Goal: Task Accomplishment & Management: Use online tool/utility

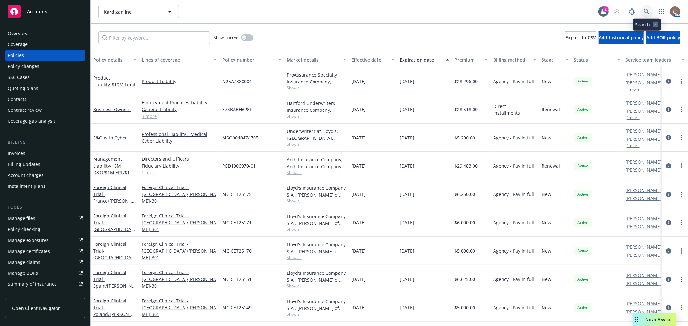
click at [644, 8] on link at bounding box center [646, 11] width 13 height 13
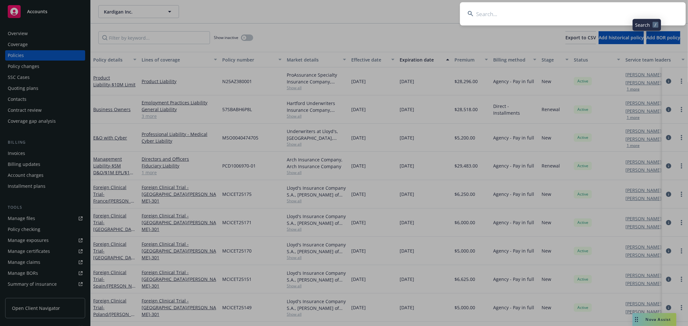
click at [590, 9] on input at bounding box center [573, 13] width 226 height 23
type input "quince"
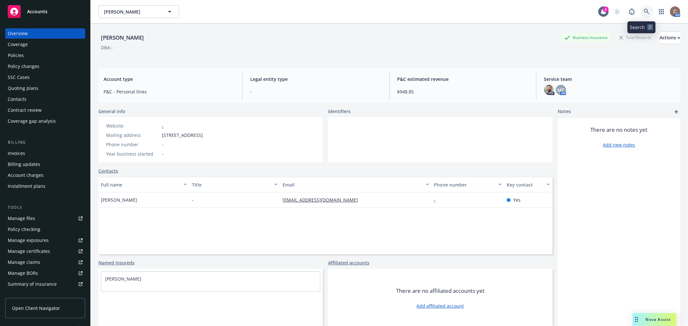
click at [644, 12] on icon at bounding box center [646, 11] width 5 height 5
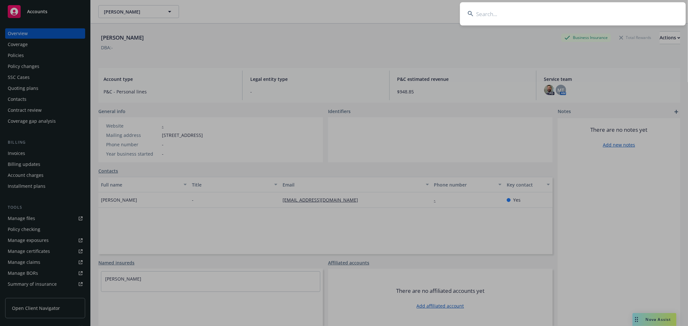
click at [618, 16] on input at bounding box center [573, 13] width 226 height 23
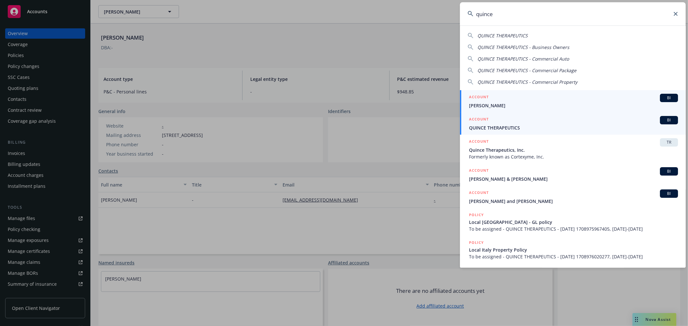
type input "quince"
click at [504, 129] on span "QUINCE THERAPEUTICS" at bounding box center [573, 128] width 209 height 7
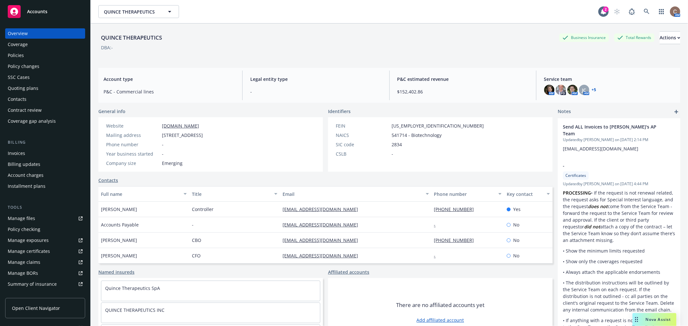
click at [29, 57] on div "Policies" at bounding box center [45, 55] width 75 height 10
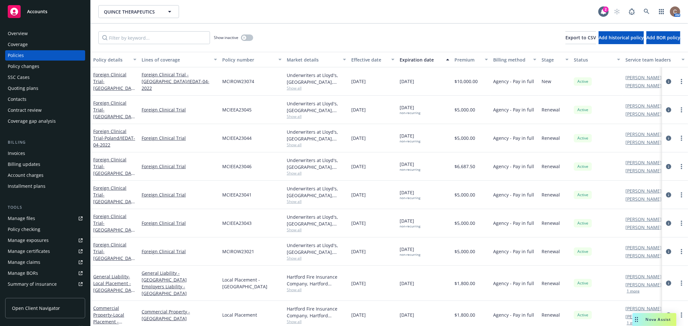
click at [26, 66] on div "Policy changes" at bounding box center [24, 66] width 32 height 10
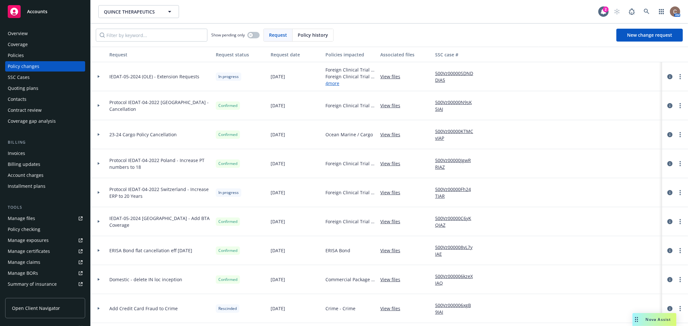
click at [98, 75] on div at bounding box center [99, 76] width 16 height 29
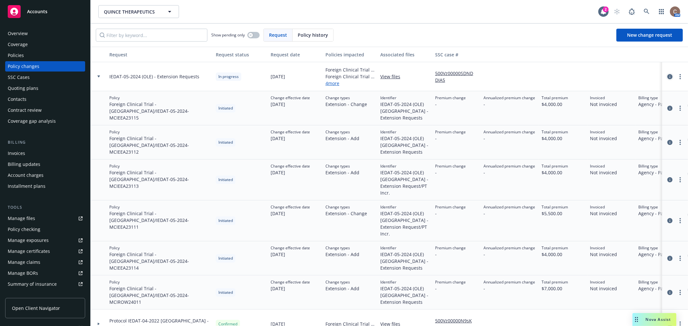
click at [667, 78] on icon "circleInformation" at bounding box center [669, 76] width 5 height 5
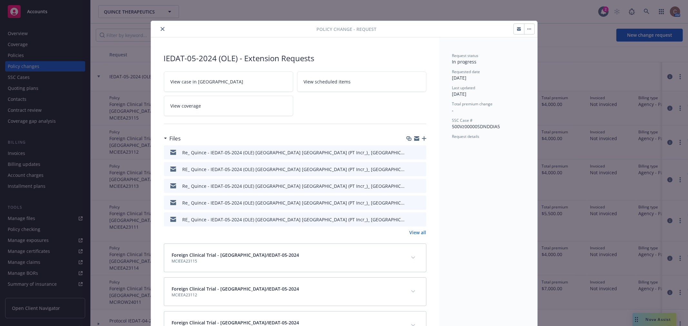
scroll to position [19, 0]
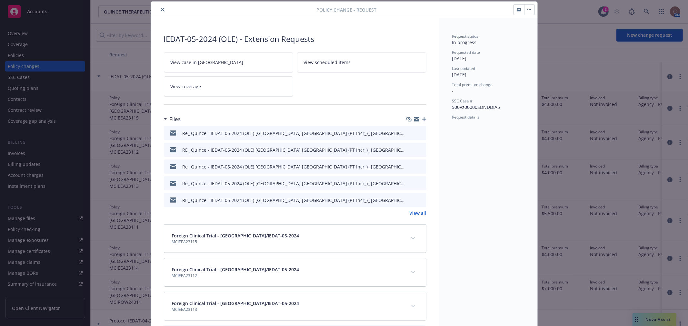
click at [422, 119] on icon "button" at bounding box center [424, 119] width 5 height 5
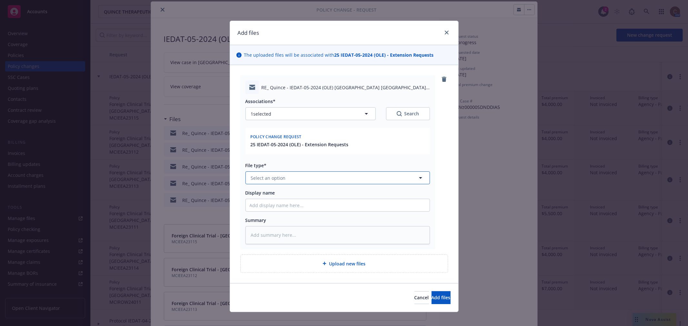
click at [328, 176] on button "Select an option" at bounding box center [337, 178] width 185 height 13
type input "emai"
click at [320, 191] on div "Email" at bounding box center [334, 195] width 176 height 9
click at [321, 203] on input "Display name" at bounding box center [338, 205] width 184 height 12
click at [337, 206] on input "Display name" at bounding box center [338, 205] width 184 height 12
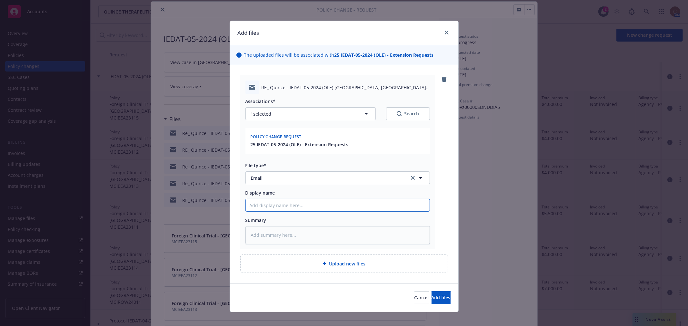
paste input "RE: Quince - IEDAT-05-2024 (OLE) Denmark, Germany (PT Incr.), Italy, Poland(PT …"
type textarea "x"
type input "RE: Quince - IEDAT-05-2024 (OLE) Denmark, Germany (PT Incr.), Italy, Poland(PT …"
type textarea "x"
type input "RE: Quince - IEDAT-05-2024 (OLE) Denmark, Germany (PT Incr.), Italy, Poland(PT …"
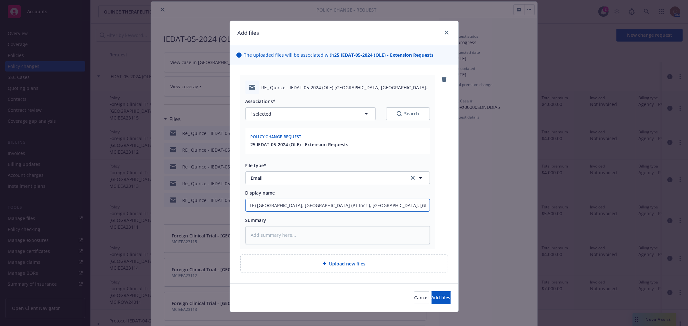
type textarea "x"
type input "RE: Quince - IEDAT-05-2024 (OLE) Denmark, Germany (PT Incr.), Italy, Poland(PT …"
type textarea "x"
type input "RE: Quince - IEDAT-05-2024 (OLE) Denmark, Germany (PT Incr.), Italy, Poland(PT …"
type textarea "x"
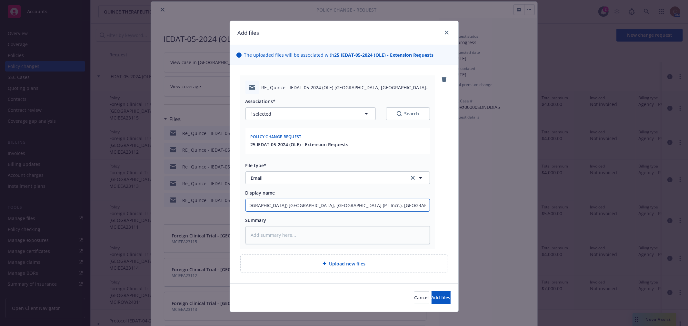
type input "RE: Quince - IEDAT-05-2024 (OLE) Denmark, Germany (PT Incr.), Italy, Poland(PT …"
type textarea "x"
type input "RE: Quince - IEDAT-05-2024 (OLE) Denmark, Germany (PT Incr.), Italy, Poland(PT …"
type textarea "x"
type input "RE: Quince - IEDAT-05-2024 (OLE) Denmark, Germany (PT Incr.), Italy, Poland(PT …"
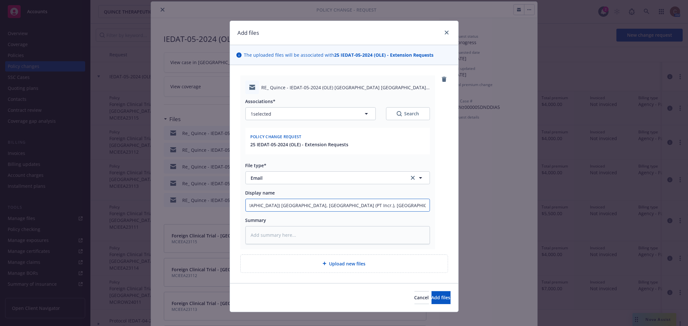
type textarea "x"
type input "RE: Quince - IEDAT-05-2024 (OLE) Denmark, Germany (PT Incr.), Italy, Poland(PT …"
type textarea "x"
type input "RE: Quince - IEDAT-05-2024 (OLE) Denmark, Germany (PT Incr.), Italy, Poland(PT …"
type textarea "x"
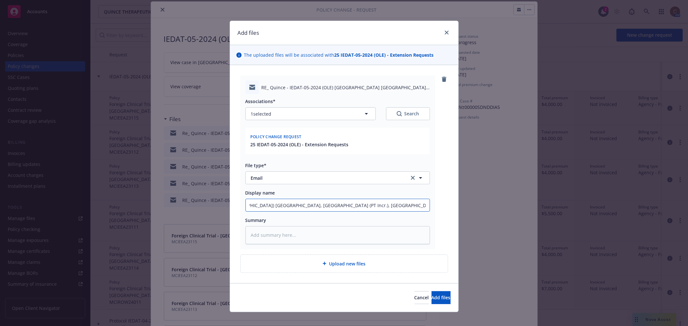
scroll to position [0, 85]
type input "RE: Quince - IEDAT-05-2024 (OLE) Denmark, Germany (PT Incr.), Italy, Poland(PT …"
click at [434, 295] on span "Add files" at bounding box center [441, 298] width 19 height 6
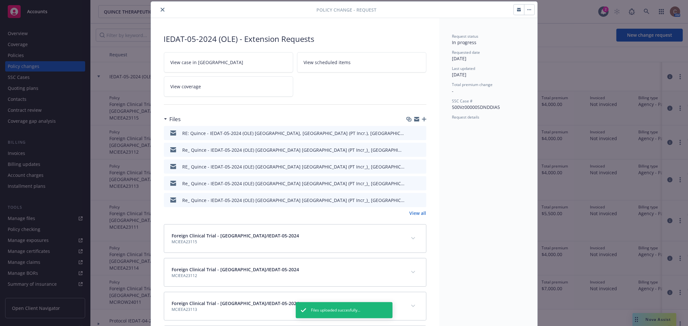
click at [418, 150] on icon "preview file" at bounding box center [420, 149] width 6 height 5
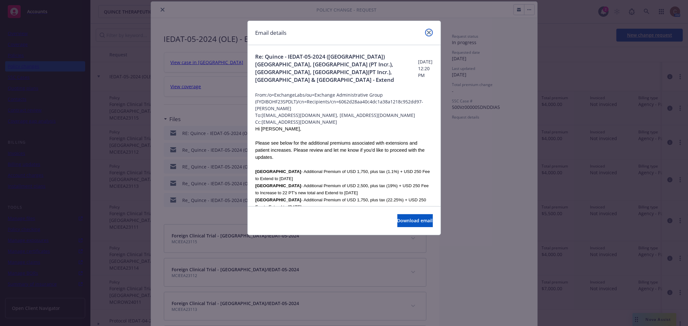
click at [426, 32] on link "close" at bounding box center [429, 33] width 8 height 8
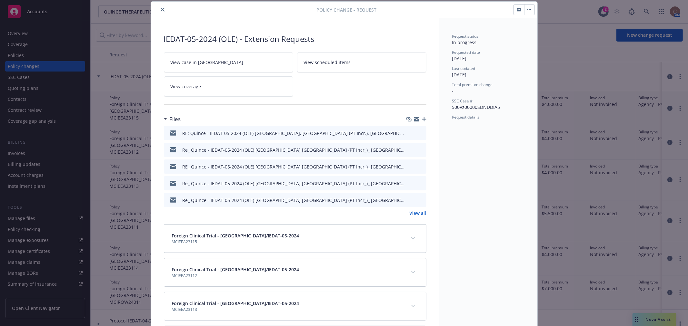
click at [422, 118] on icon "button" at bounding box center [424, 119] width 5 height 5
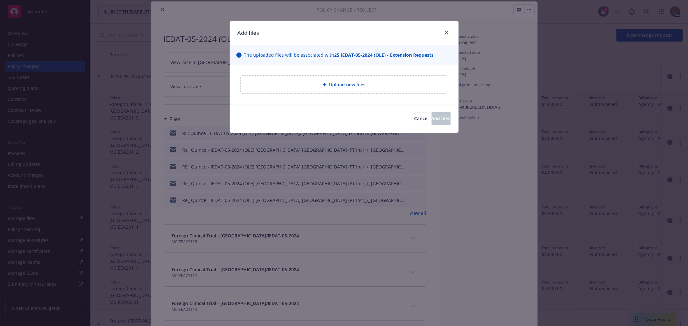
type textarea "x"
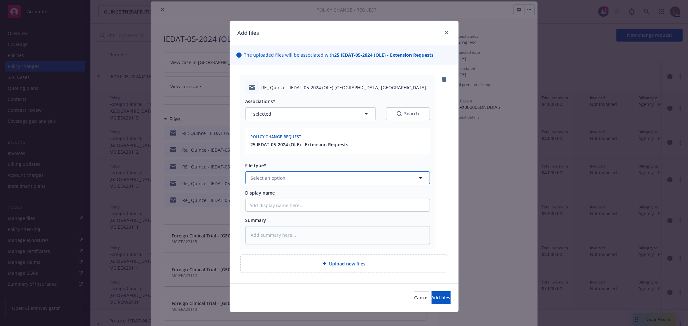
click at [345, 179] on button "Select an option" at bounding box center [337, 178] width 185 height 13
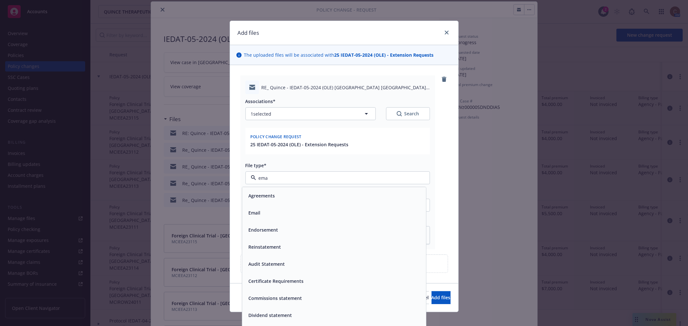
type input "emai"
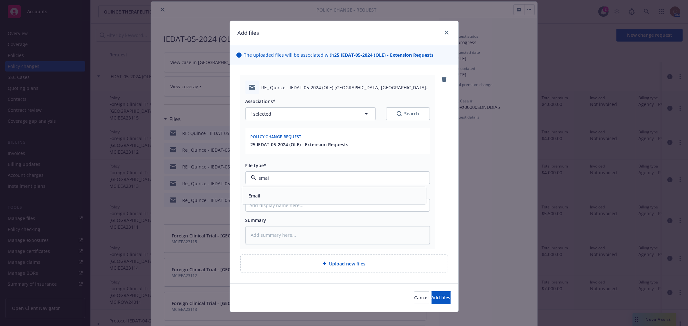
click at [328, 190] on div "Email" at bounding box center [334, 195] width 184 height 17
click at [341, 205] on input "Display name" at bounding box center [338, 205] width 184 height 12
paste input "RE: Quince - IEDAT-05-2024 (OLE) Denmark, Germany (PT Incr.), Italy, Poland(PT …"
type textarea "x"
type input "RE: Quince - IEDAT-05-2024 (OLE) Denmark, Germany (PT Incr.), Italy, Poland(PT …"
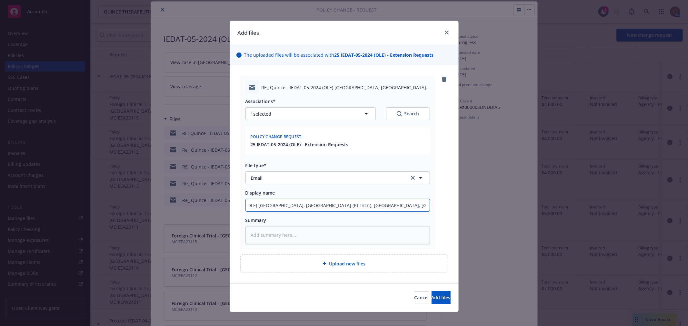
type textarea "x"
type input "RE: Quince - IEDAT-05-2024 (OLE) Denmark, Germany (PT Incr.), Italy, Poland(PT …"
type textarea "x"
type input "RE: Quince - IEDAT-05-2024 (OLE) Denmark, Germany (PT Incr.), Italy, Poland(PT …"
type textarea "x"
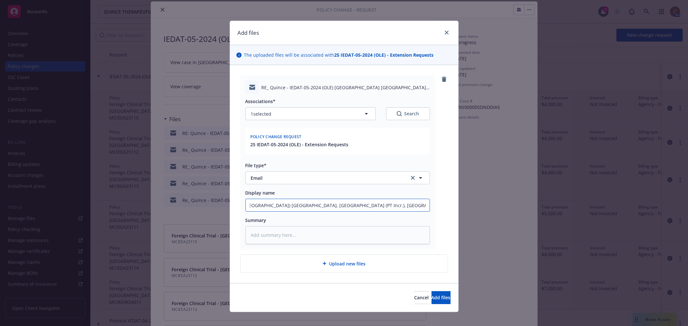
type input "RE: Quince - IEDAT-05-2024 (OLE) Denmark, Germany (PT Incr.), Italy, Poland(PT …"
type textarea "x"
type input "RE: Quince - IEDAT-05-2024 (OLE) Denmark, Germany (PT Incr.), Italy, Poland(PT …"
type textarea "x"
type input "RE: Quince - IEDAT-05-2024 (OLE) Denmark, Germany (PT Incr.), Italy, Poland(PT …"
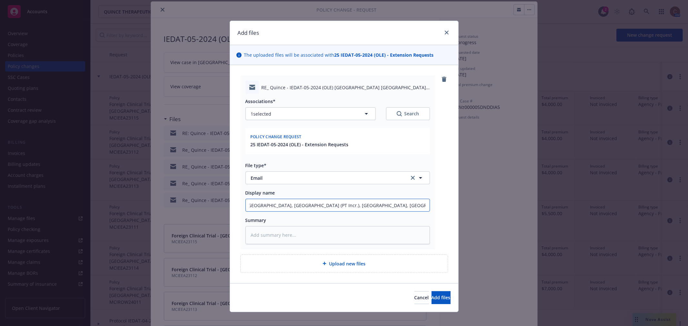
type textarea "x"
type input "RE: Quince - IEDAT-05-2024 (OLE) Denmark, Germany (PT Incr.), Italy, Poland(PT …"
type textarea "x"
type input "RE: Quince - IEDAT-05-2024 (OLE) Denmark, Germany (PT Incr.), Italy, Poland(PT …"
type textarea "x"
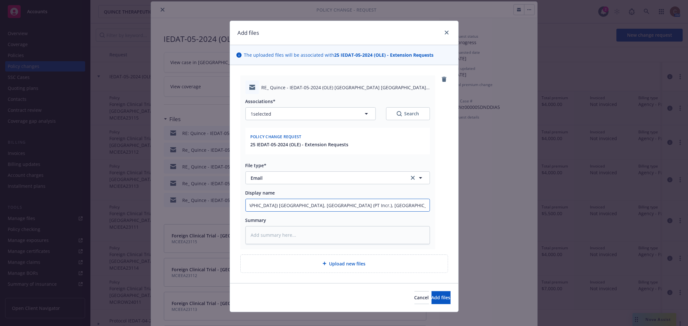
type input "RE: Quince - IEDAT-05-2024 (OLE) Denmark, Germany (PT Incr.), Italy, Poland(PT …"
type textarea "x"
type input "RE: Quince - IEDAT-05-2024 (OLE) Denmark, Germany (PT Incr.), Italy, Poland(PT …"
type textarea "x"
type input "RE: Quince - IEDAT-05-2024 (OLE) Denmark, Germany (PT Incr.), Italy, Poland(PT …"
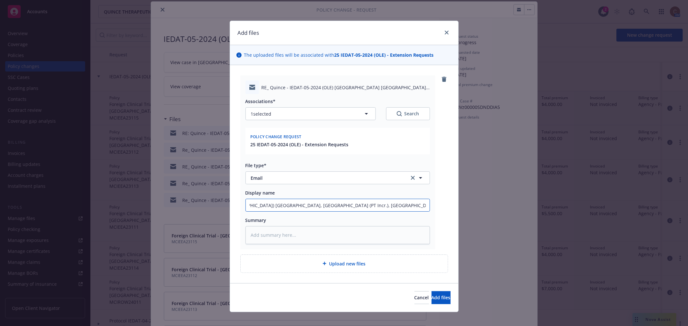
type textarea "x"
type input "RE: Quince - IEDAT-05-2024 (OLE) Denmark, Germany (PT Incr.), Italy, Poland(PT …"
type textarea "x"
type input "RE: Quince - IEDAT-05-2024 (OLE) Denmark, Germany (PT Incr.), Italy, Poland(PT …"
type textarea "x"
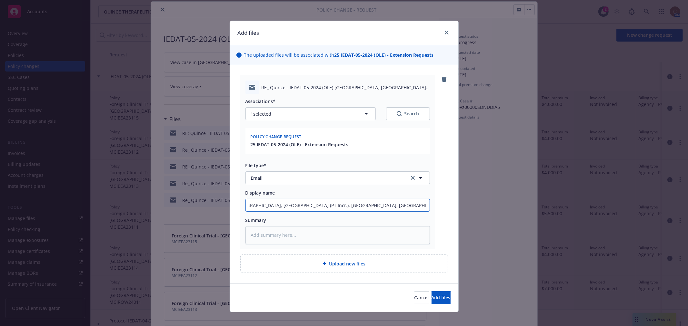
type input "RE: Quince - IEDAT-05-2024 (OLE) Denmark, Germany (PT Incr.), Italy, Poland(PT …"
type textarea "x"
type input "RE: Quince - IEDAT-05-2024 (OLE) Denmark, Germany (PT Incr.), Italy, Poland(PT …"
type textarea "x"
type input "RE: Quince - IEDAT-05-2024 (OLE) Denmark, Germany (PT Incr.), Italy, Poland(PT …"
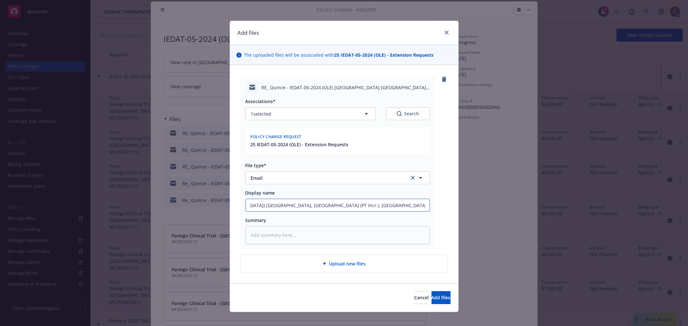
type textarea "x"
type input "RE: Quince - IEDAT-05-2024 (OLE) Denmark, Germany (PT Incr.), Italy, Poland(PT …"
type textarea "x"
type input "RE: Quince - IEDAT-05-2024 (OLE) Denmark, Germany (PT Incr.), Italy, Poland(PT …"
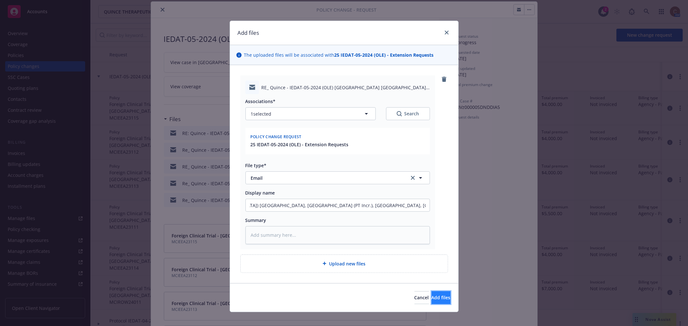
click at [432, 293] on button "Add files" at bounding box center [441, 298] width 19 height 13
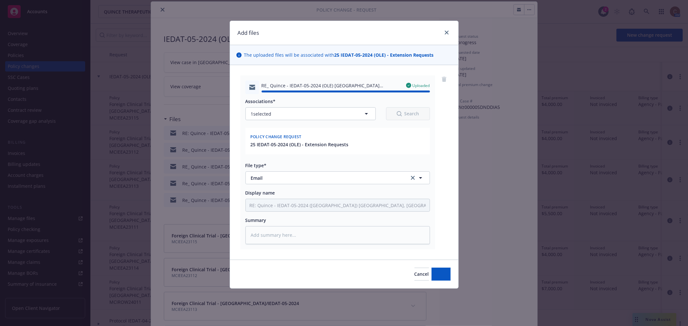
type textarea "x"
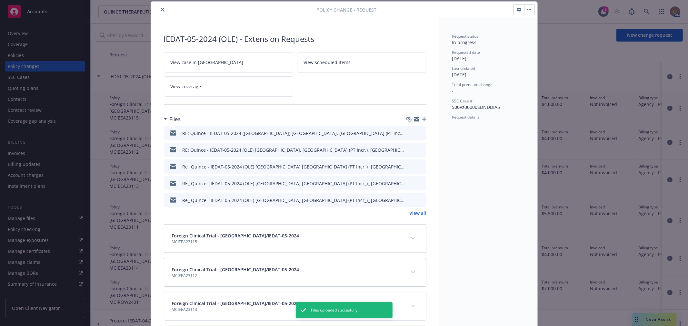
click at [159, 11] on button "close" at bounding box center [163, 10] width 8 height 8
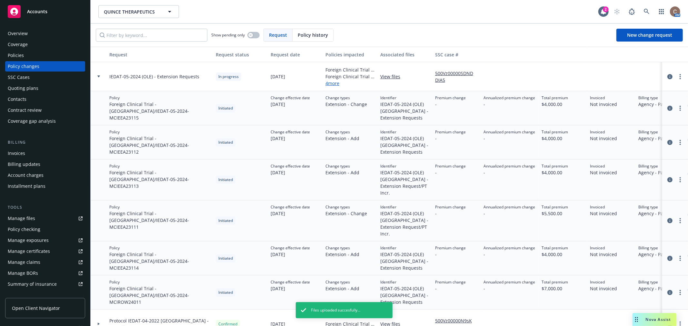
click at [43, 12] on span "Accounts" at bounding box center [37, 11] width 20 height 5
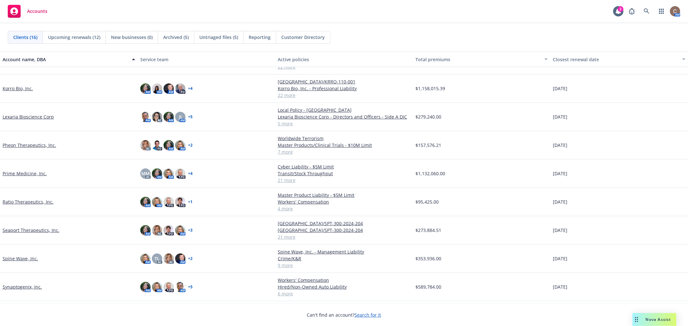
scroll to position [202, 0]
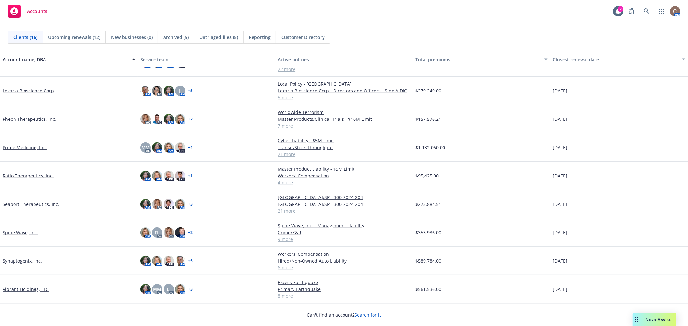
click at [33, 206] on link "Seaport Therapeutics, Inc." at bounding box center [31, 204] width 57 height 7
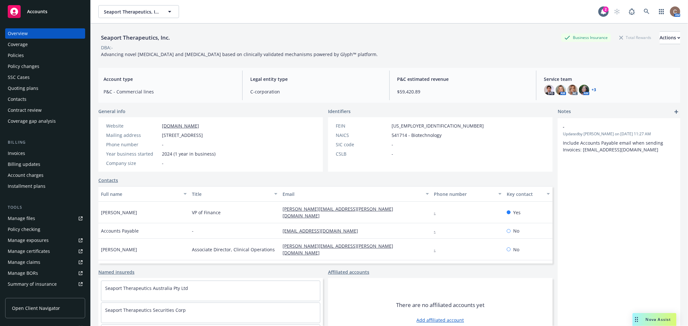
click at [29, 51] on div "Policies" at bounding box center [45, 55] width 75 height 10
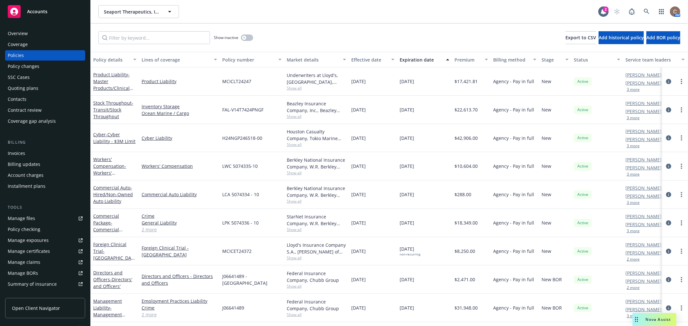
click at [34, 68] on div "Policy changes" at bounding box center [24, 66] width 32 height 10
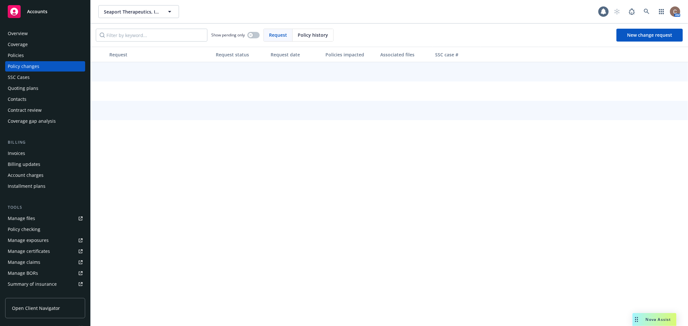
click at [33, 83] on div "Quoting plans" at bounding box center [23, 88] width 31 height 10
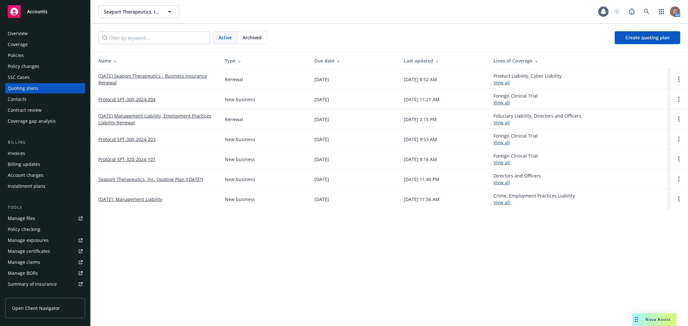
click at [119, 73] on link "10/18/25 Seaport Therapeutics - Business Insurance Renewal" at bounding box center [156, 80] width 116 height 14
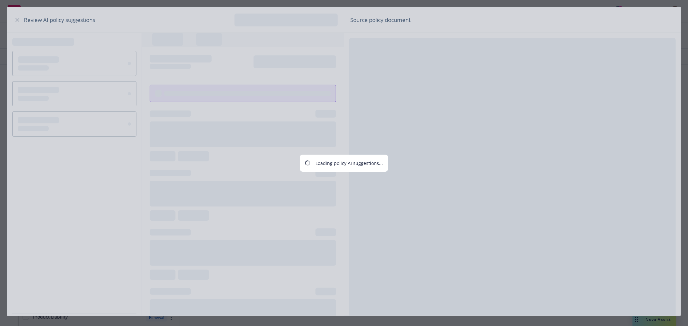
click at [14, 17] on div "Loading policy AI suggestions..." at bounding box center [344, 163] width 688 height 326
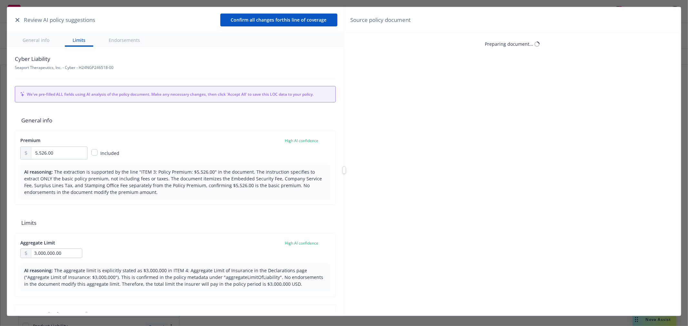
click at [20, 20] on button "button" at bounding box center [18, 20] width 8 height 8
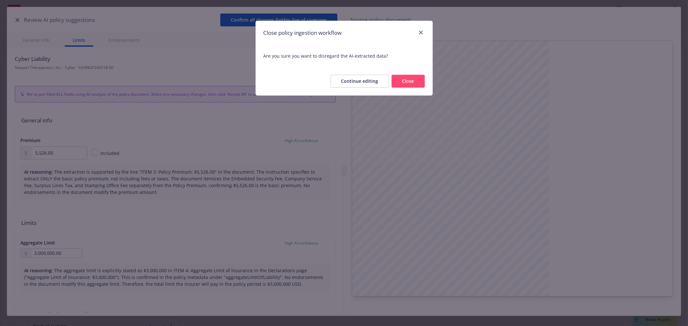
click at [408, 85] on button "Close" at bounding box center [408, 81] width 33 height 13
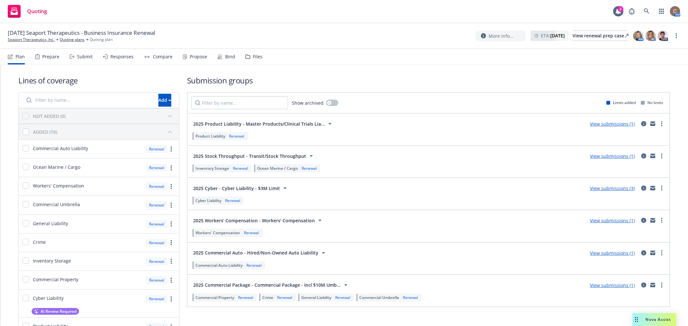
click at [174, 55] on div "Plan Prepare Submit Responses Compare Propose Bind Files" at bounding box center [135, 56] width 255 height 15
click at [200, 55] on div "Propose" at bounding box center [198, 56] width 17 height 5
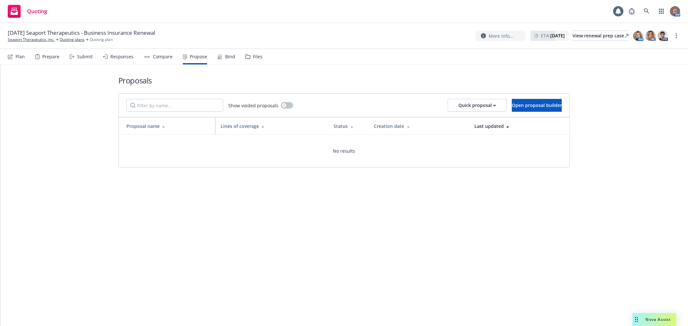
click at [160, 56] on div "Compare" at bounding box center [163, 56] width 20 height 5
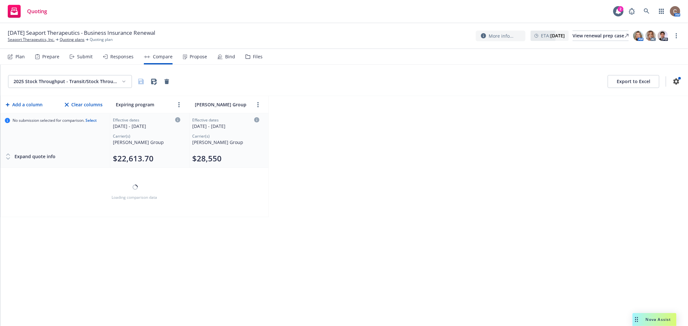
click at [116, 55] on div "Responses" at bounding box center [121, 56] width 23 height 5
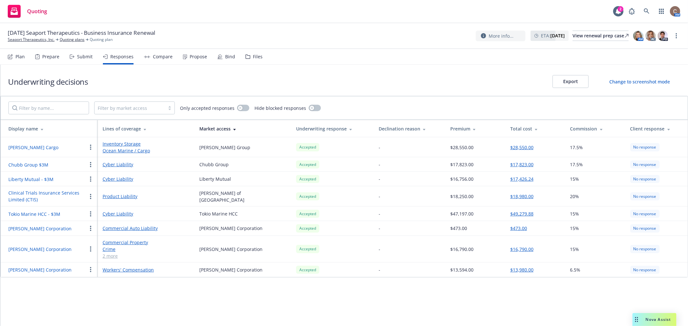
click at [92, 248] on button "button" at bounding box center [91, 249] width 8 height 8
click at [110, 185] on span "Withdraw carrier quote" at bounding box center [120, 185] width 66 height 6
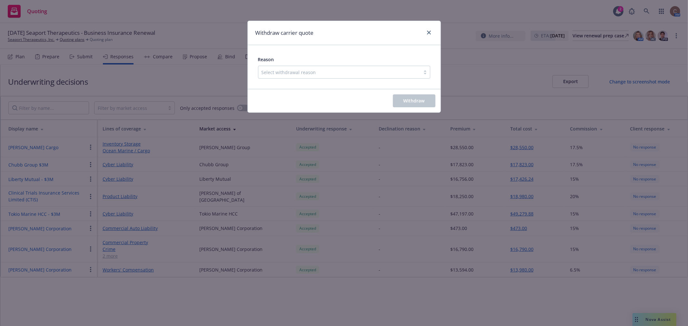
drag, startPoint x: 373, startPoint y: 82, endPoint x: 374, endPoint y: 74, distance: 7.7
click at [373, 81] on div "Reason Select withdrawal reason" at bounding box center [344, 67] width 193 height 44
click at [374, 73] on div at bounding box center [339, 72] width 155 height 8
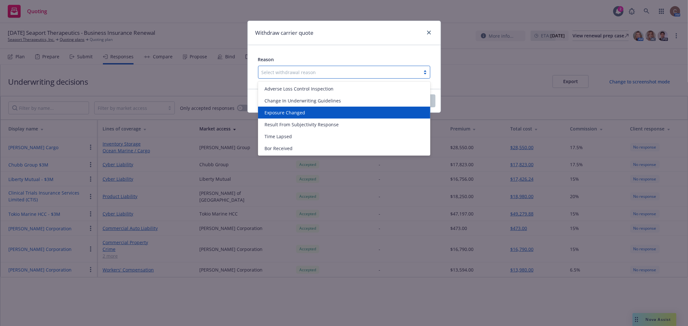
click at [308, 114] on div "Exposure Changed" at bounding box center [344, 112] width 165 height 7
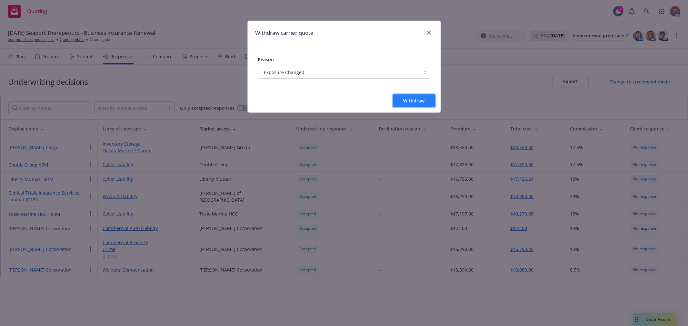
click at [402, 101] on button "Withdraw" at bounding box center [414, 101] width 43 height 13
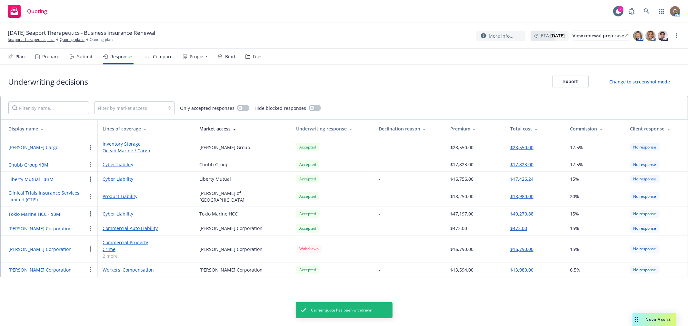
click at [82, 54] on div "Submit" at bounding box center [84, 56] width 15 height 5
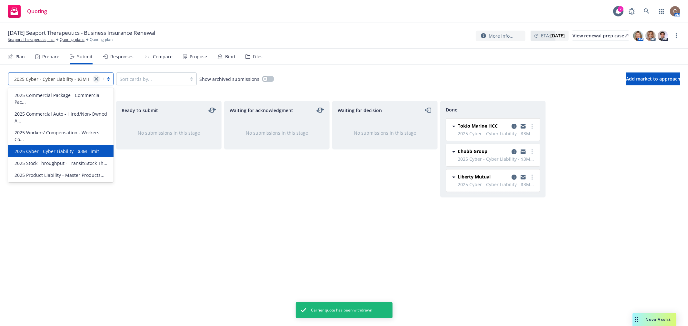
click at [94, 78] on link "close" at bounding box center [97, 79] width 8 height 8
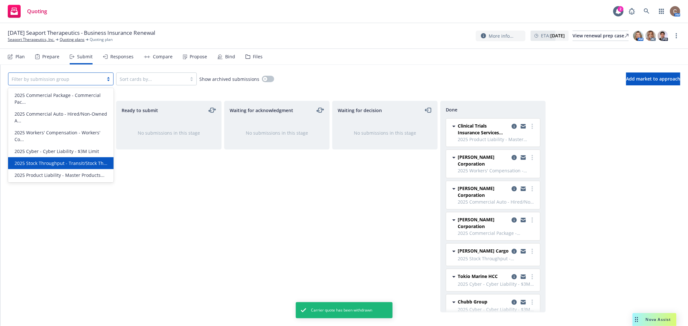
click at [312, 228] on div "Waiting for acknowledgment No submissions in this stage" at bounding box center [276, 207] width 105 height 212
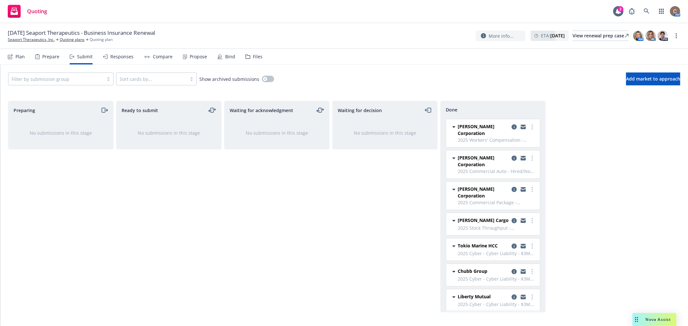
scroll to position [36, 0]
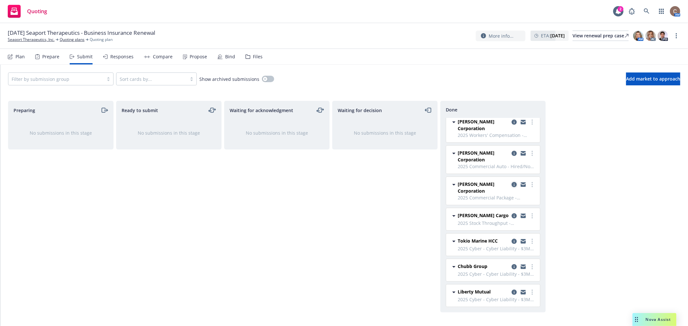
click at [512, 184] on icon "copy logging email" at bounding box center [514, 184] width 5 height 5
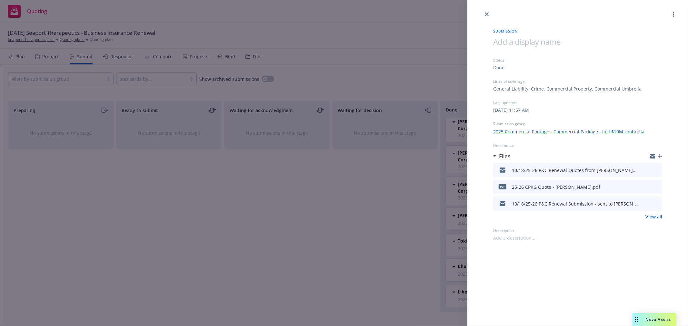
click at [659, 156] on icon "button" at bounding box center [660, 156] width 5 height 5
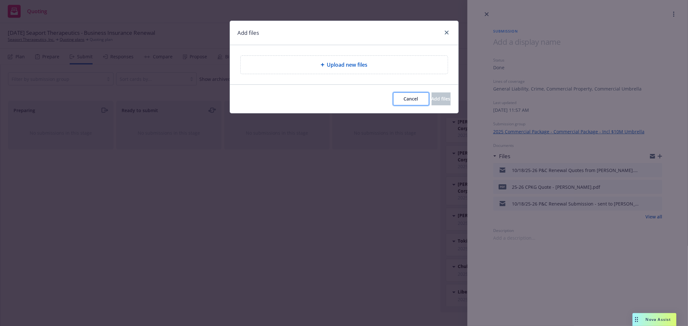
click at [404, 98] on span "Cancel" at bounding box center [411, 99] width 15 height 6
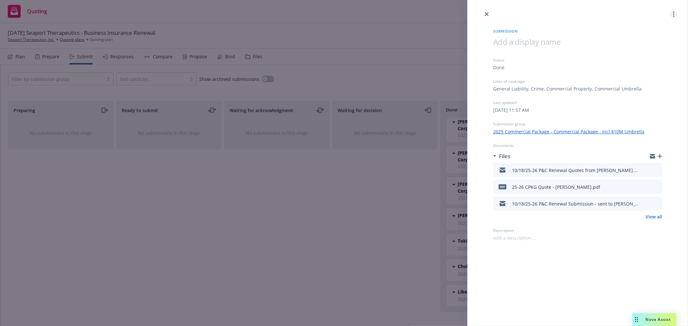
click at [676, 14] on link "more" at bounding box center [674, 14] width 8 height 8
click at [486, 15] on icon "close" at bounding box center [487, 14] width 4 height 4
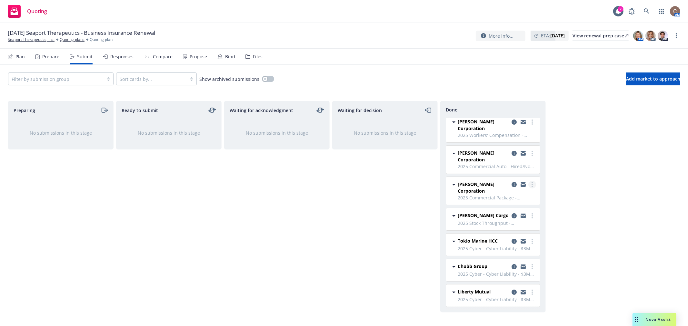
click at [528, 185] on link "more" at bounding box center [532, 185] width 8 height 8
click at [515, 212] on span "Add accepted decision" at bounding box center [498, 211] width 65 height 6
select select "12"
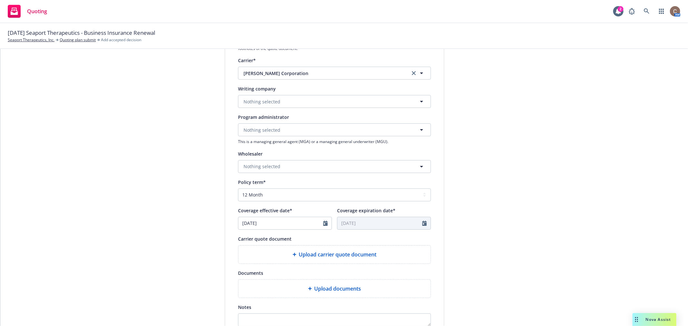
scroll to position [143, 0]
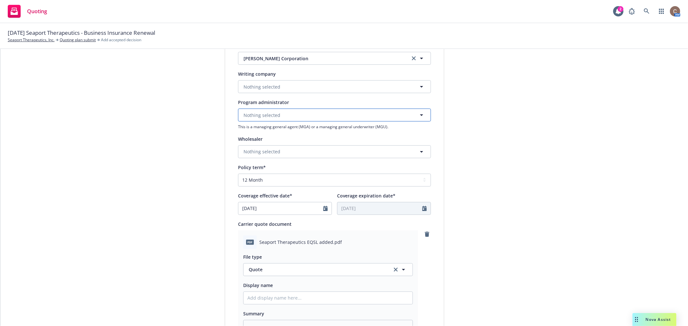
click at [275, 119] on button "Nothing selected" at bounding box center [334, 115] width 193 height 13
click at [277, 90] on button "Nothing selected" at bounding box center [334, 86] width 193 height 13
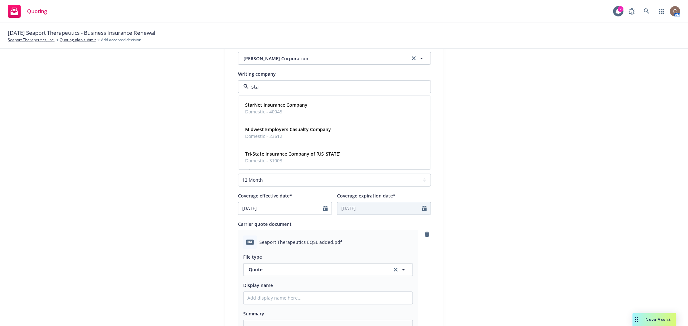
type input "star"
click at [280, 106] on strong "StarNet Insurance Company" at bounding box center [276, 105] width 62 height 6
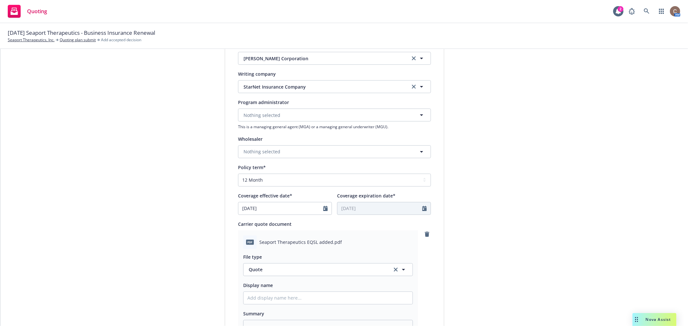
scroll to position [251, 0]
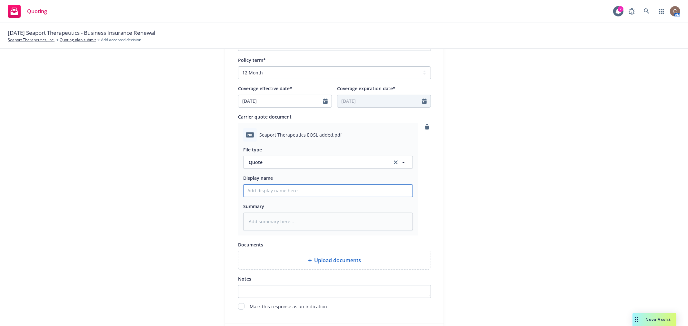
click at [303, 189] on input "Display name" at bounding box center [328, 191] width 169 height 12
type textarea "x"
type input "2"
type textarea "x"
type input "25"
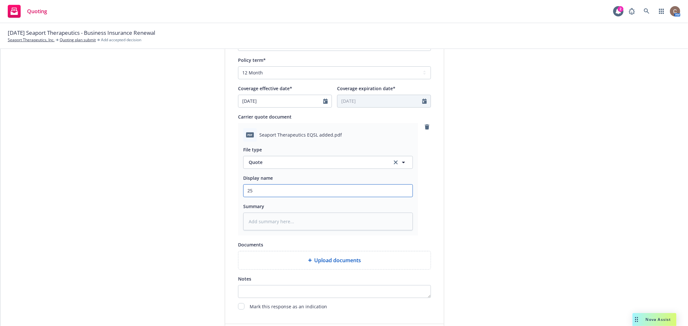
type textarea "x"
type input "25-"
type textarea "x"
type input "25-2"
type textarea "x"
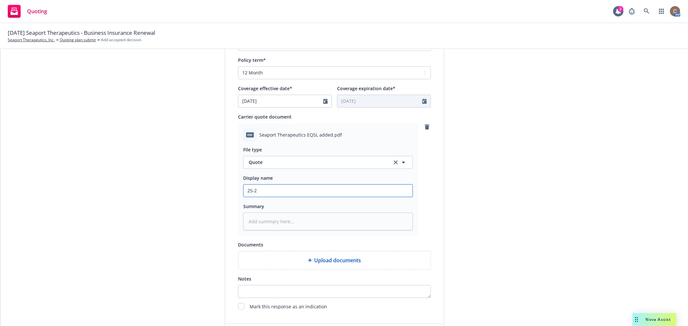
type input "25-26"
type textarea "x"
type input "25-26"
type textarea "x"
type input "25-26 C"
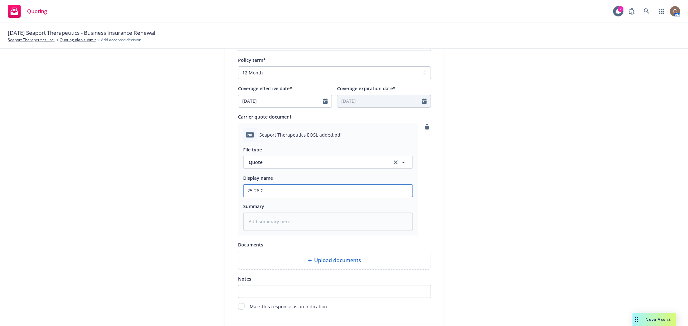
type textarea "x"
type input "25-26 CP"
type textarea "x"
type input "25-26 CPK"
type textarea "x"
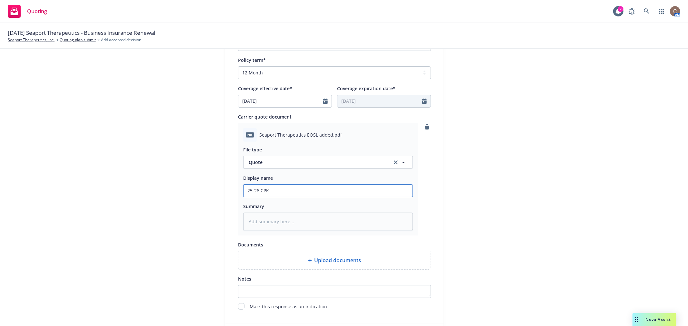
type input "25-26 CPKG"
type textarea "x"
type input "25-26 CPKG"
type textarea "x"
type input "25-26 CPKG R"
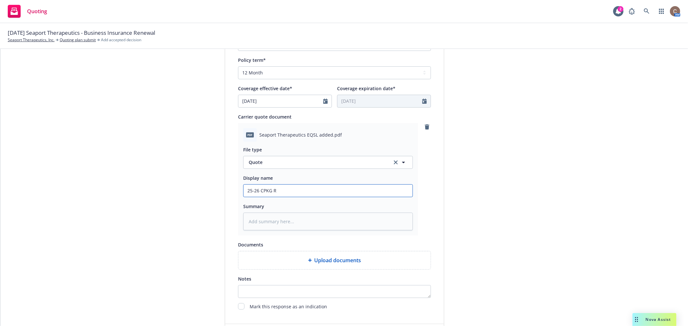
type textarea "x"
type input "25-26 CPKG Rv"
type textarea "x"
type input "25-26 CPKG Rvs"
type textarea "x"
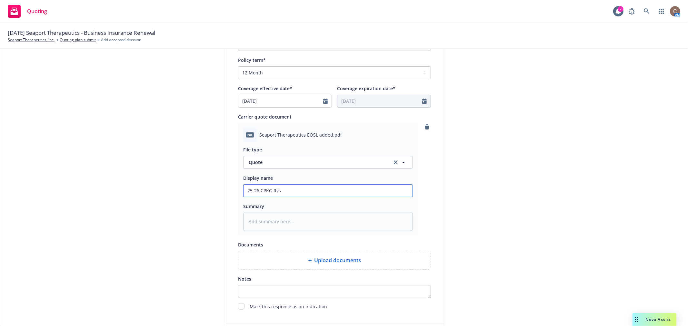
type input "25-26 CPKG Rvsd"
type textarea "x"
type input "25-26 CPKG Rvsd"
type textarea "x"
type input "25-26 CPKG Rvsd Q"
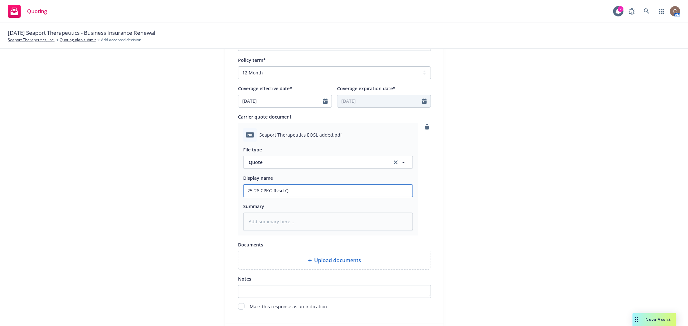
type textarea "x"
type input "25-26 CPKG Rvsd Qu"
type textarea "x"
type input "25-26 CPKG Rvsd Quo"
type textarea "x"
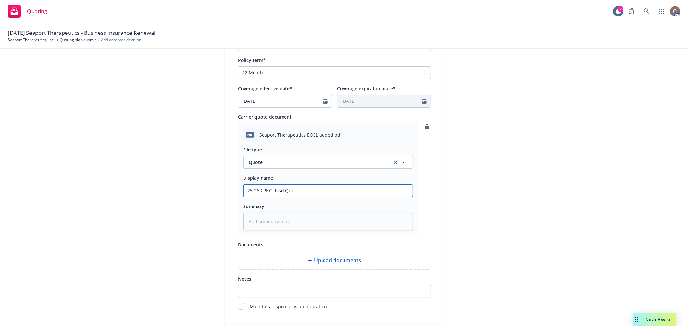
type input "25-26 CPKG Rvsd Quot"
type textarea "x"
type input "25-26 CPKG Rvsd Quote"
type textarea "x"
type input "25-26 CPKG Rvsd Quote"
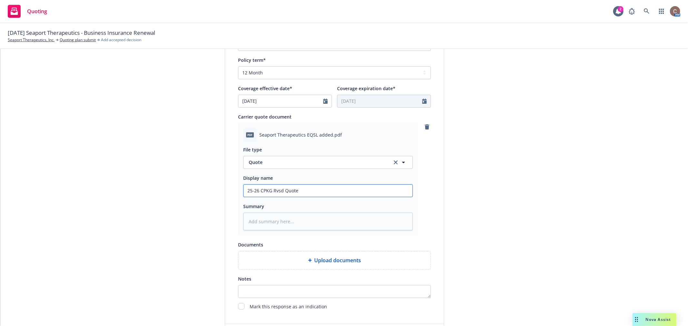
type textarea "x"
type input "25-26 CPKG Rvsd Quote 0"
type textarea "x"
type input "25-26 CPKG Rvsd Quote 0"
type textarea "x"
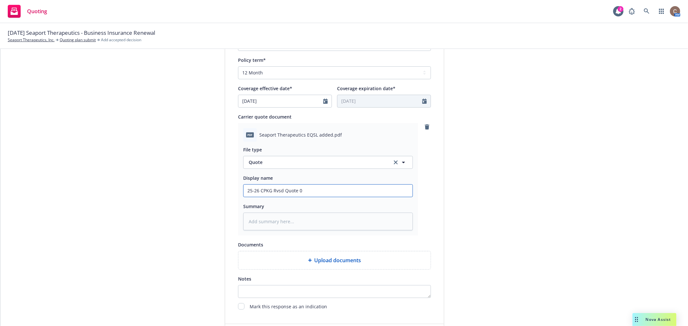
type input "25-26 CPKG Rvsd Quote 0 B"
type textarea "x"
type input "25-26 CPKG Rvsd Quote 0 Be"
type textarea "x"
type input "25-26 CPKG Rvsd Quote 0 Ber"
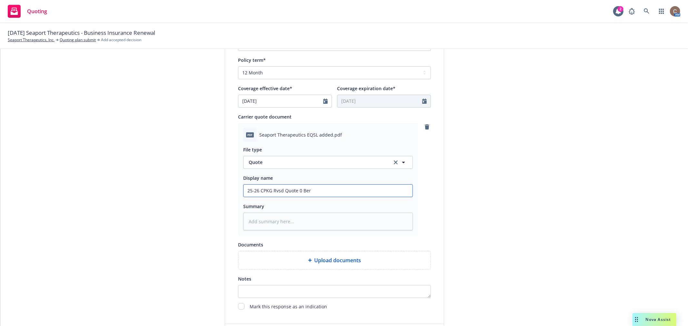
type textarea "x"
type input "25-26 CPKG Rvsd Quote 0 Berk"
type textarea "x"
type input "25-26 CPKG Rvsd Quote 0 Berkl"
type textarea "x"
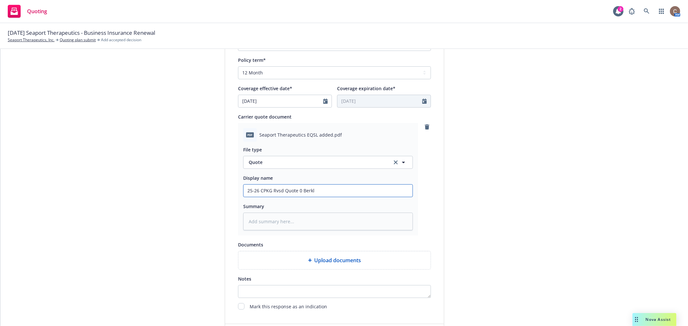
type input "25-26 CPKG Rvsd Quote 0 Berkle"
type textarea "x"
type input "25-26 CPKG Rvsd Quote 0 Berkley"
type textarea "x"
type input "25-26 CPKG Rvsd Quote 0 Berkley"
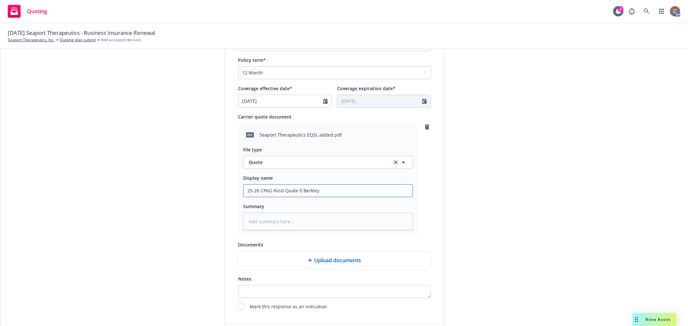
type textarea "x"
type input "25-26 CPKG Rvsd Quote 0 Berkley L"
type textarea "x"
type input "25-26 CPKG Rvsd Quote 0 Berkley LS"
click at [298, 190] on input "25-26 CPKG Rvsd Quote 0 Berkley LS" at bounding box center [328, 191] width 169 height 12
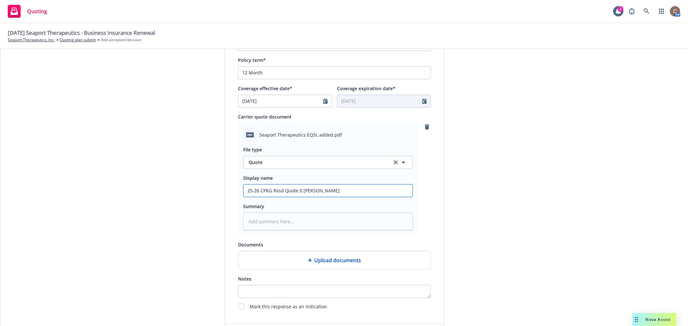
type textarea "x"
type input "25-26 CPKG Rvsd Quote Berkley LS"
type textarea "x"
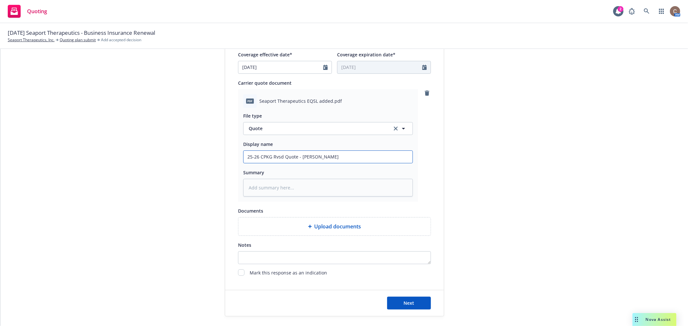
scroll to position [317, 0]
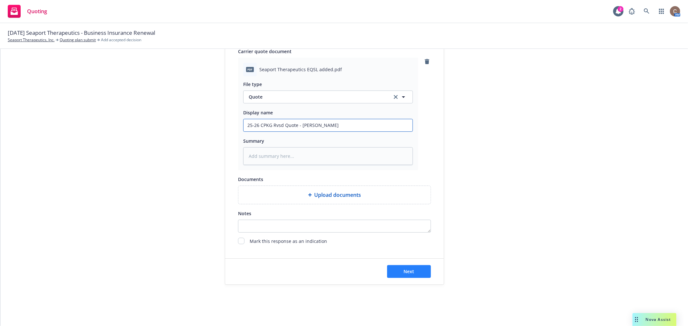
type input "25-26 CPKG Rvsd Quote - Berkley LS"
click at [399, 269] on button "Next" at bounding box center [409, 271] width 44 height 13
type textarea "x"
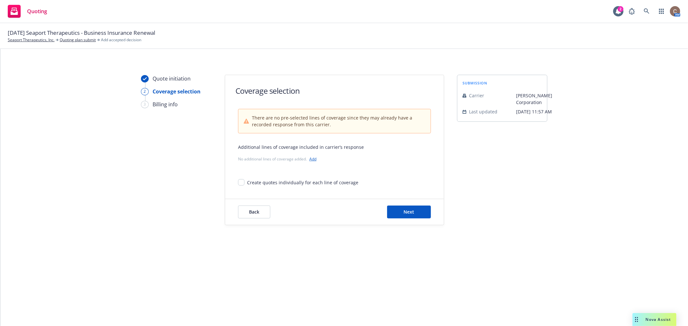
click at [358, 117] on span "There are no pre-selected lines of coverage since they may already have a recor…" at bounding box center [339, 122] width 174 height 14
click at [402, 210] on button "Next" at bounding box center [409, 212] width 44 height 13
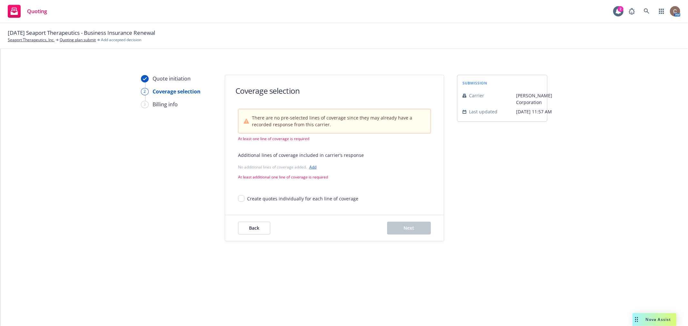
click at [314, 167] on link "Add" at bounding box center [312, 167] width 7 height 5
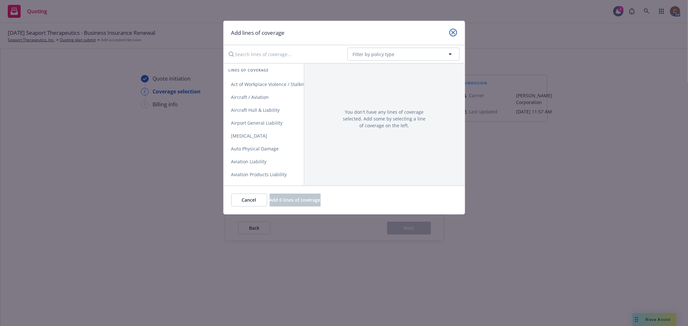
click at [452, 33] on icon "close" at bounding box center [453, 33] width 4 height 4
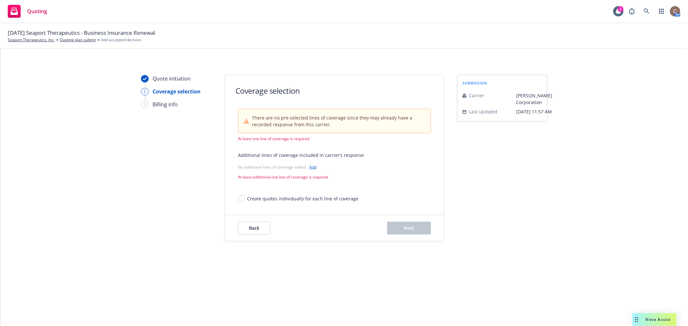
click at [286, 215] on div "Back Next" at bounding box center [334, 228] width 219 height 26
click at [294, 202] on div "Create quotes individually for each line of coverage" at bounding box center [302, 198] width 111 height 7
click at [245, 202] on input "Create quotes individually for each line of coverage" at bounding box center [241, 198] width 6 height 6
click at [240, 197] on input "Create quotes individually for each line of coverage" at bounding box center [241, 198] width 6 height 6
click at [244, 198] on input "Create quotes individually for each line of coverage" at bounding box center [241, 198] width 6 height 6
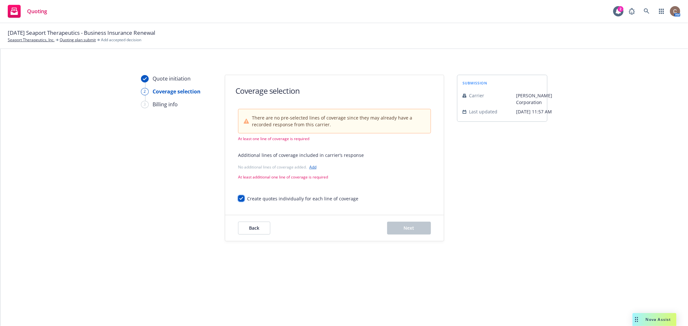
click at [243, 197] on input "Create quotes individually for each line of coverage" at bounding box center [241, 198] width 6 height 6
checkbox input "false"
click at [320, 123] on span "There are no pre-selected lines of coverage since they may already have a recor…" at bounding box center [339, 122] width 174 height 14
click at [408, 235] on div "Back Next" at bounding box center [334, 228] width 219 height 26
click at [268, 228] on button "Back" at bounding box center [254, 228] width 32 height 13
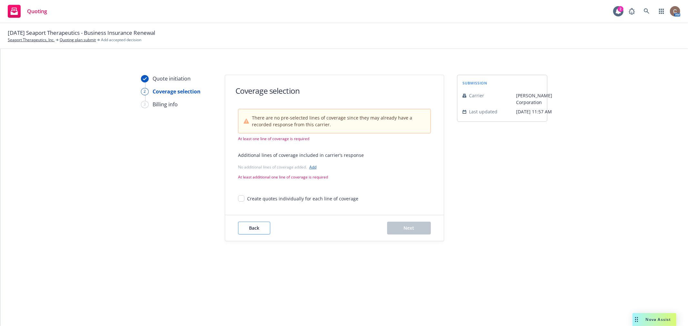
type textarea "x"
select select "12"
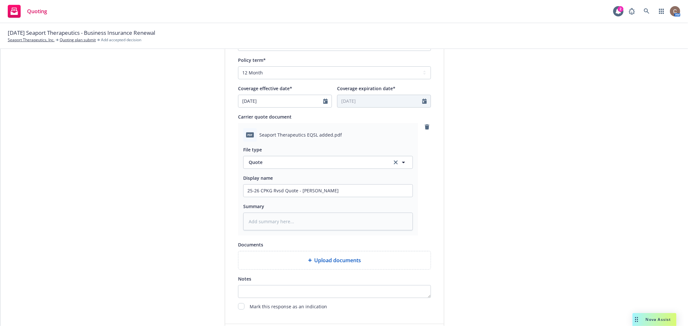
scroll to position [317, 0]
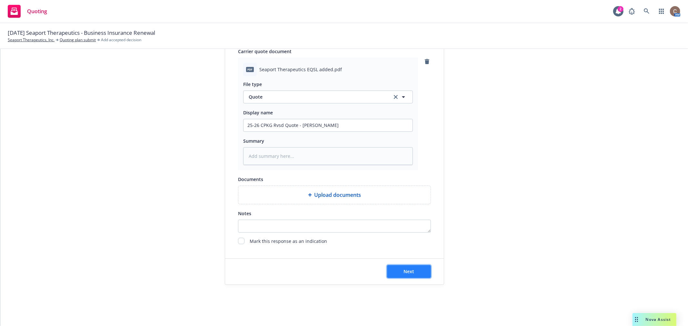
click at [399, 271] on button "Next" at bounding box center [409, 271] width 44 height 13
type textarea "x"
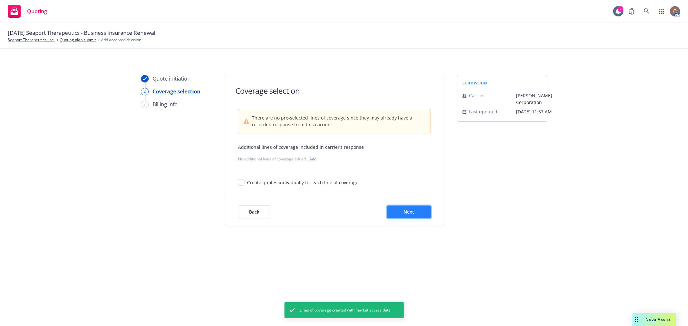
click at [407, 215] on span "Next" at bounding box center [409, 212] width 11 height 6
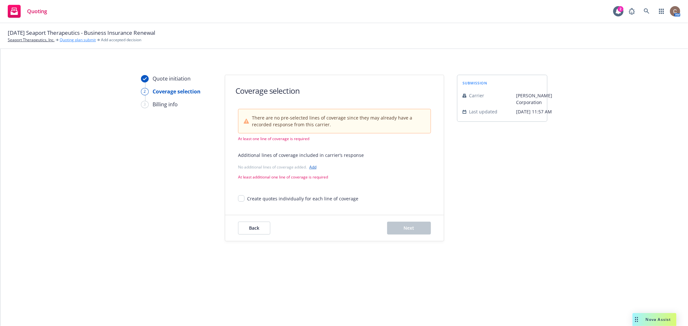
click at [81, 40] on link "Quoting plan submit" at bounding box center [78, 40] width 36 height 6
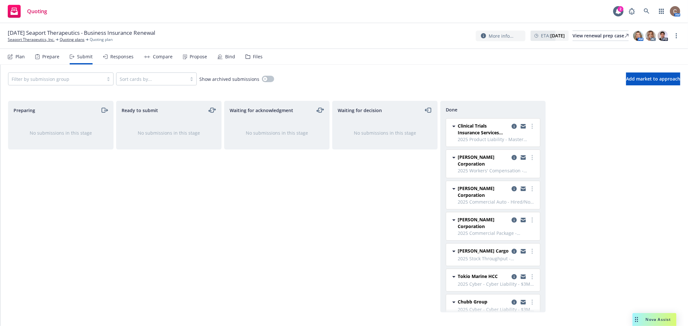
click at [192, 56] on div "Propose" at bounding box center [198, 56] width 17 height 5
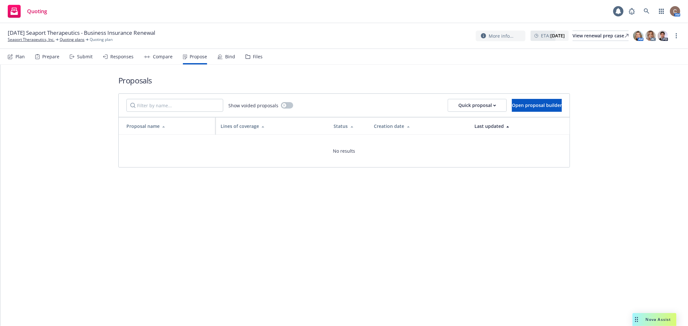
click at [145, 56] on icon at bounding box center [145, 57] width 1 height 2
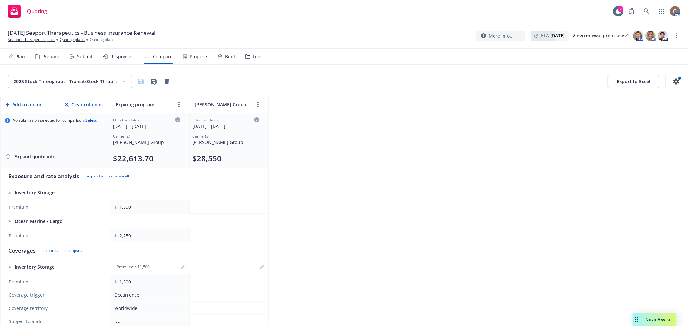
click at [225, 53] on div "Bind" at bounding box center [226, 56] width 18 height 15
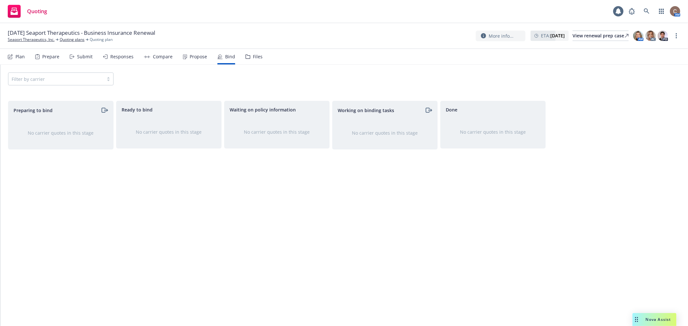
click at [200, 56] on div "Propose" at bounding box center [198, 56] width 17 height 5
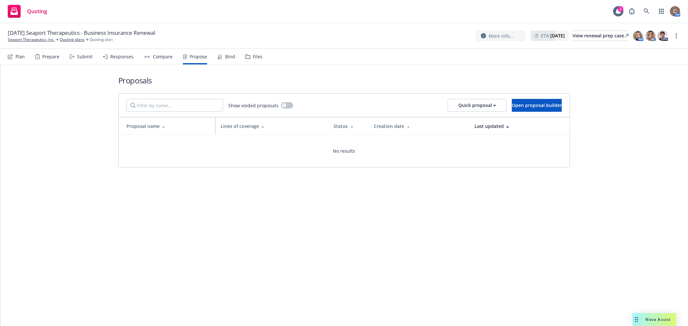
click at [163, 59] on div "Compare" at bounding box center [158, 56] width 29 height 15
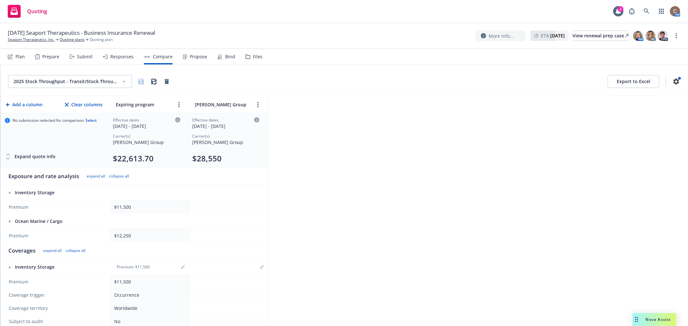
click at [118, 62] on div "Responses" at bounding box center [118, 56] width 31 height 15
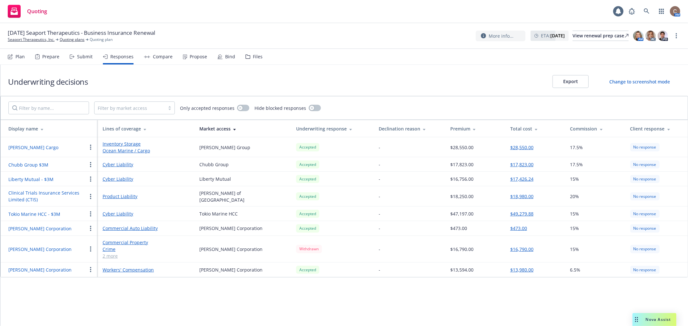
click at [94, 248] on button "button" at bounding box center [91, 249] width 8 height 8
click at [137, 185] on span "Create new quote from carrier" at bounding box center [127, 185] width 81 height 6
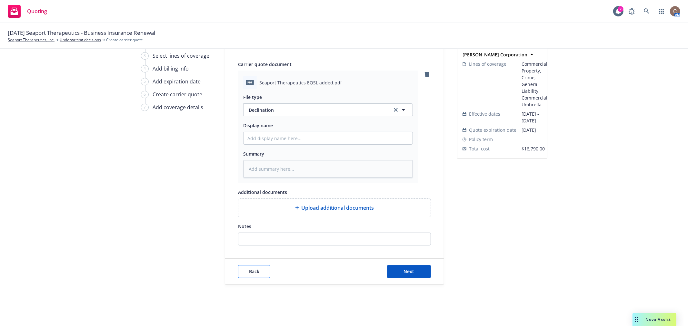
scroll to position [49, 0]
click at [259, 266] on button "Back" at bounding box center [254, 271] width 32 height 13
click at [252, 269] on span "Back" at bounding box center [254, 272] width 10 height 6
click at [256, 273] on span "Back" at bounding box center [254, 272] width 10 height 6
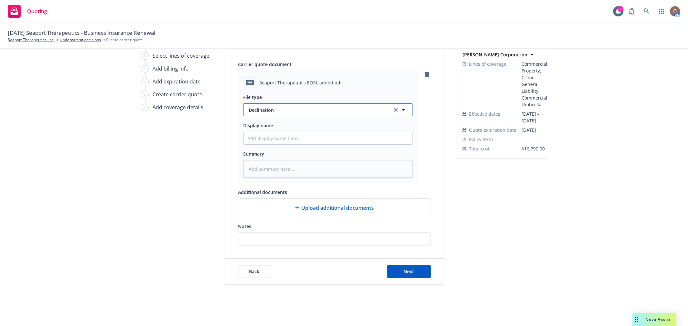
click at [392, 106] on div "button" at bounding box center [399, 110] width 15 height 8
click at [317, 148] on div "Quote" at bounding box center [327, 144] width 161 height 9
click at [299, 141] on input "Display name" at bounding box center [328, 138] width 169 height 12
type textarea "x"
type input "2"
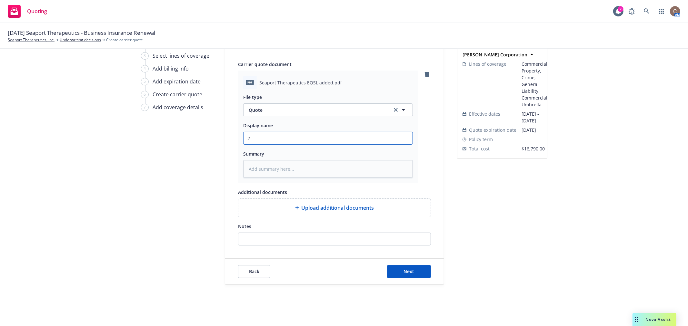
type textarea "x"
type input "25"
type textarea "x"
type input "25-"
type textarea "x"
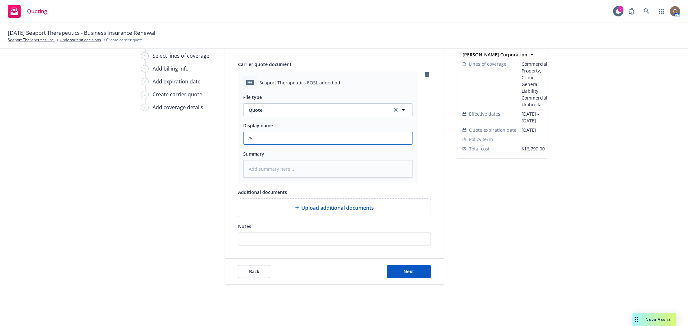
type input "25-2"
type textarea "x"
type input "25-26"
type textarea "x"
type input "25-26"
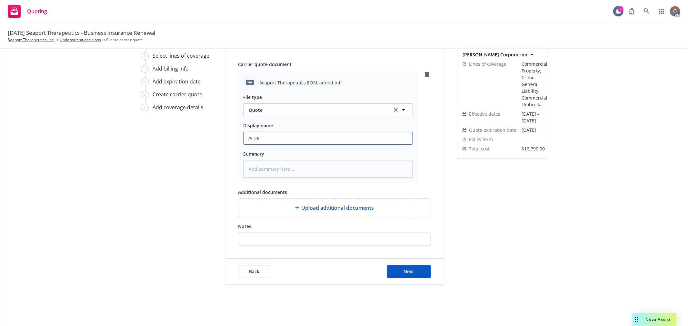
type textarea "x"
type input "25-26 C"
type textarea "x"
type input "25-26 CP"
type textarea "x"
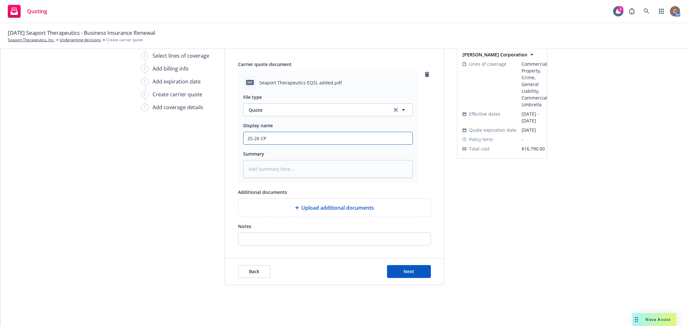
type input "25-26 CPK"
type textarea "x"
type input "25-26 CPKG"
type textarea "x"
type input "25-26 CPKG"
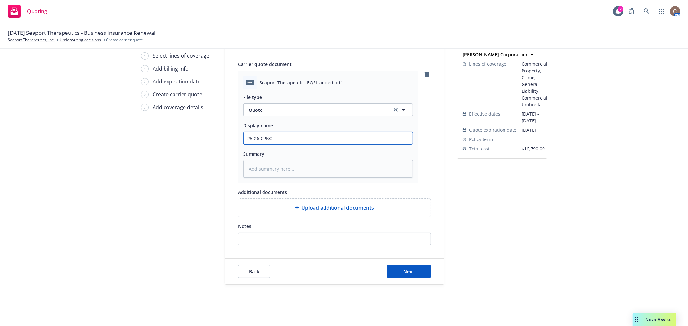
type textarea "x"
type input "25-26 CPKG R"
type textarea "x"
type input "25-26 CPKG Rv"
type textarea "x"
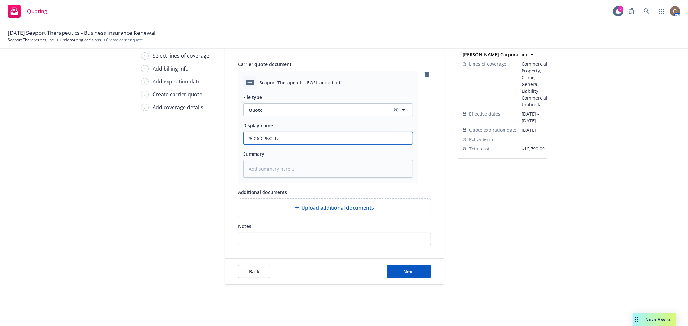
type input "25-26 CPKG Rvs"
type textarea "x"
type input "25-26 CPKG Rvsd"
type textarea "x"
type input "25-26 CPKG Rvsd"
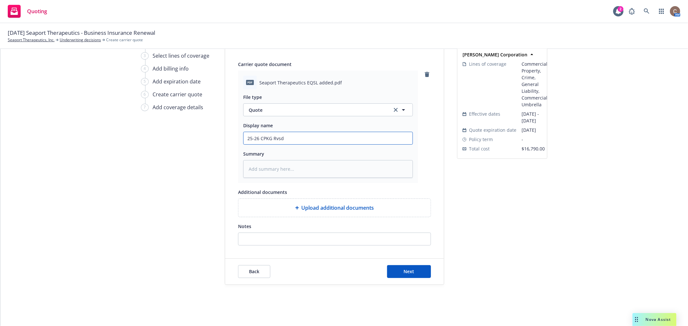
type textarea "x"
type input "25-26 CPKG Rvsd Q"
type textarea "x"
type input "25-26 CPKG Rvsd Qu"
type textarea "x"
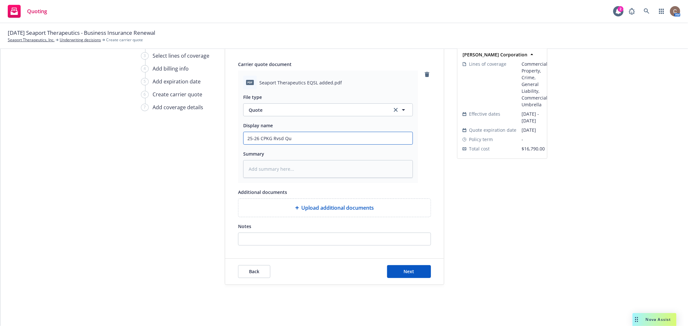
type input "25-26 CPKG Rvsd Quo"
type textarea "x"
type input "25-26 CPKG Rvsd Quote"
type textarea "x"
type input "25-26 CPKG Rvsd Quote-"
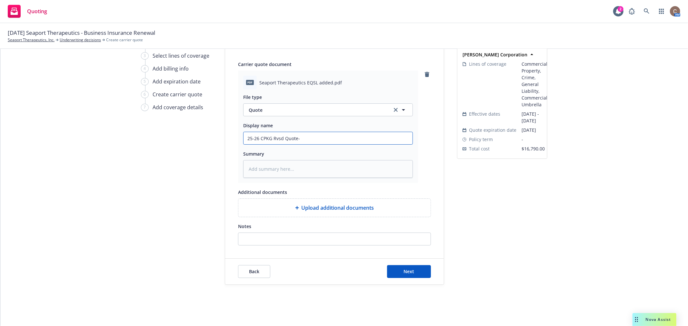
type textarea "x"
type input "25-26 CPKG Rvsd Quote-"
type textarea "x"
type input "25-26 CPKG Rvsd Quote- B"
type textarea "x"
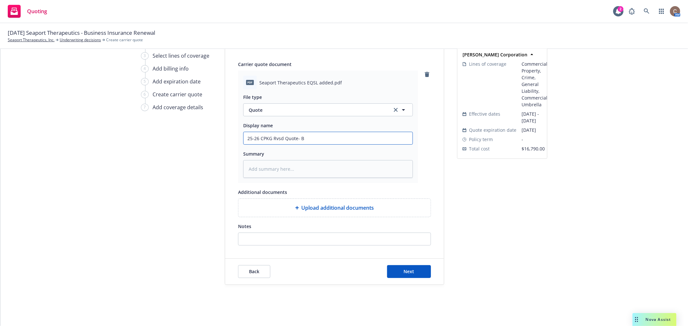
type input "25-26 CPKG Rvsd Quote- Be"
type textarea "x"
type input "25-26 CPKG Rvsd Quote- Ber"
type textarea "x"
type input "25-26 CPKG Rvsd Quote- Berk"
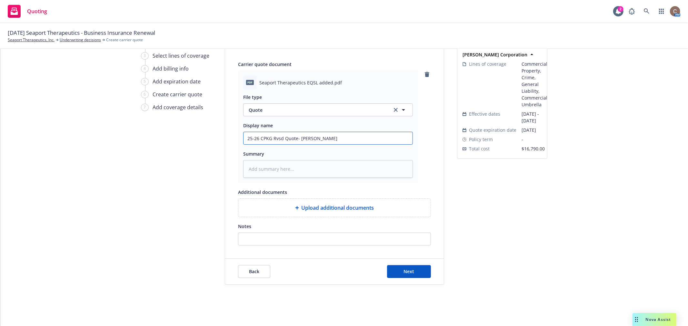
type textarea "x"
type input "25-26 CPKG Rvsd Quote- Berkl"
type textarea "x"
type input "25-26 CPKG Rvsd Quote- Berkle"
type textarea "x"
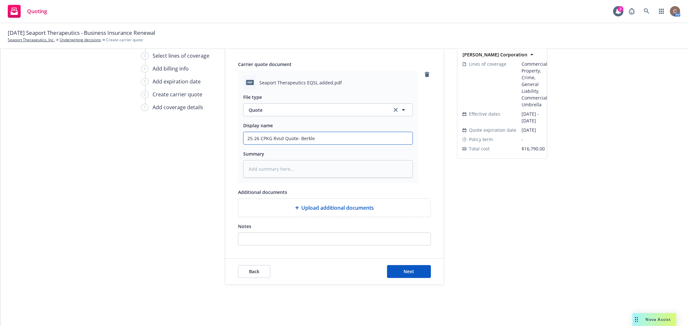
type input "25-26 CPKG Rvsd Quote- Berkley"
type textarea "x"
type input "25-26 CPKG Rvsd Quote- Berkley"
type textarea "x"
type input "25-26 CPKG Rvsd Quote- Berkley LS"
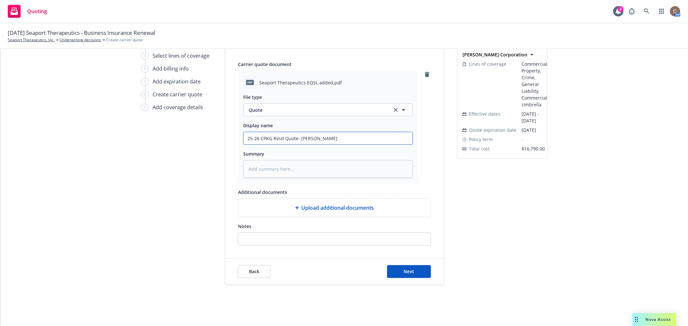
type textarea "x"
type input "25-26 CPKG Rvsd Quote- Berkley LS"
click at [399, 270] on button "Next" at bounding box center [409, 271] width 44 height 13
type textarea "x"
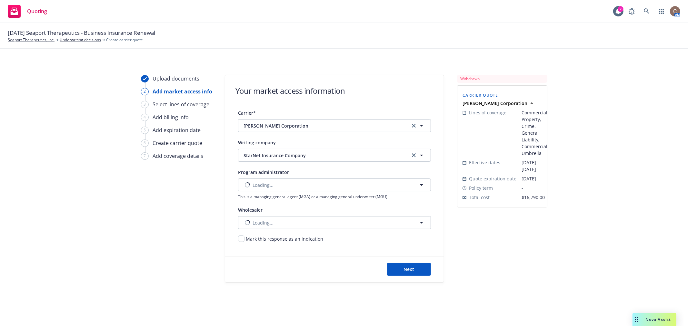
scroll to position [0, 0]
click at [399, 270] on button "Next" at bounding box center [409, 269] width 44 height 13
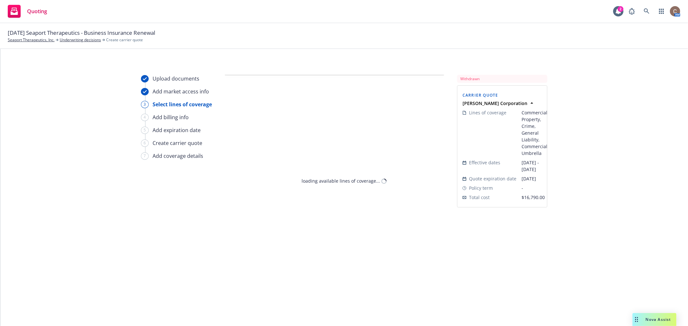
select select "12"
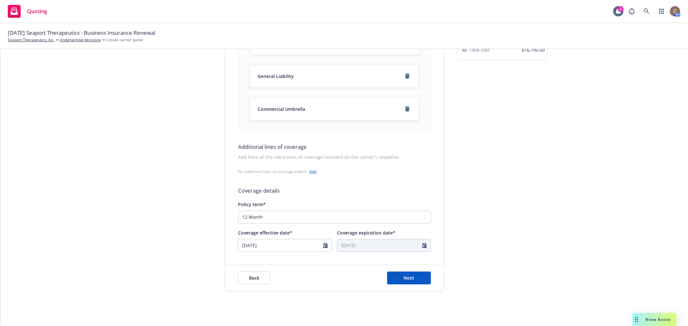
scroll to position [154, 0]
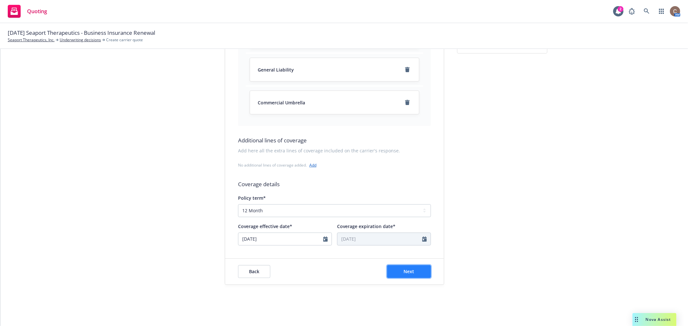
click at [404, 269] on span "Next" at bounding box center [409, 272] width 11 height 6
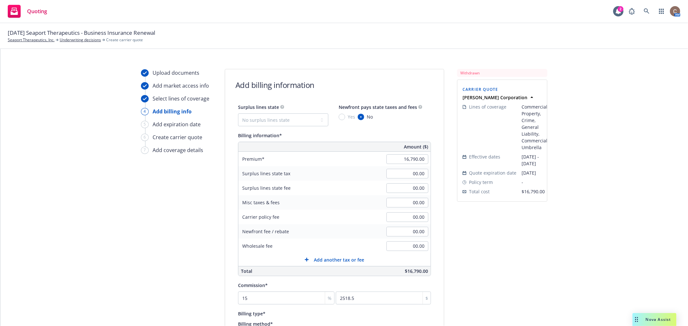
scroll to position [0, 0]
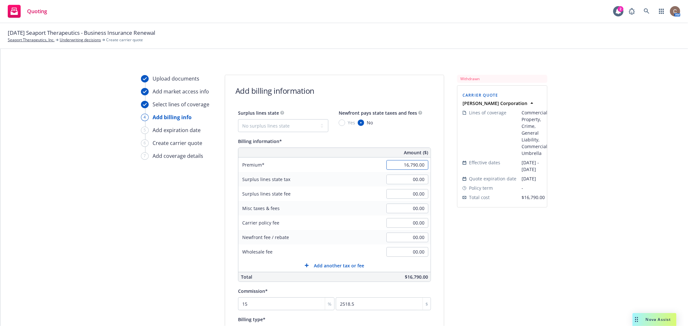
click at [392, 168] on input "16,790.00" at bounding box center [407, 165] width 42 height 10
type input "16906"
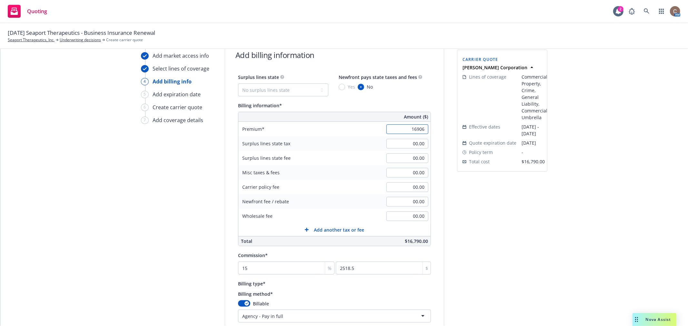
scroll to position [114, 0]
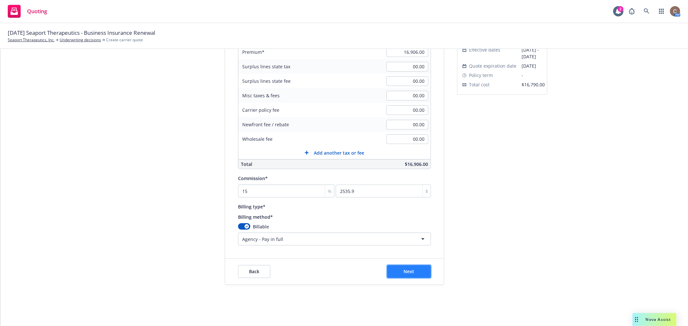
click at [398, 272] on button "Next" at bounding box center [409, 271] width 44 height 13
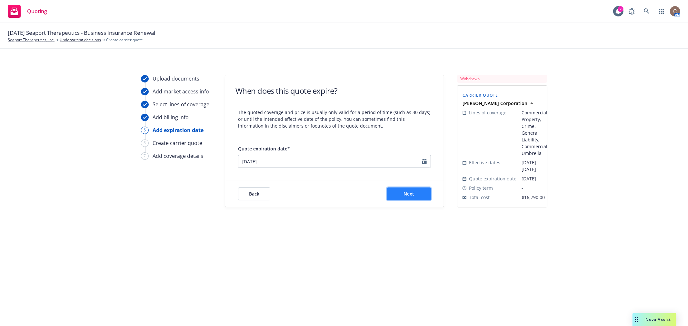
click at [419, 196] on button "Next" at bounding box center [409, 194] width 44 height 13
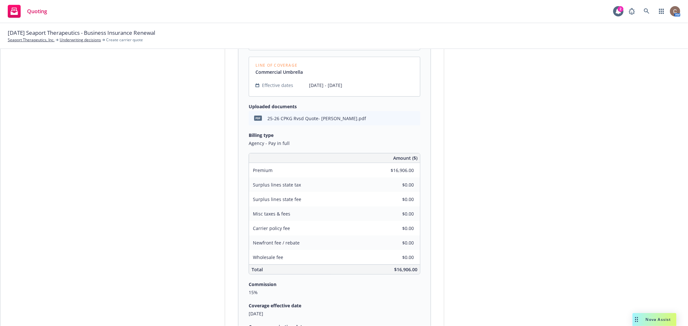
scroll to position [433, 0]
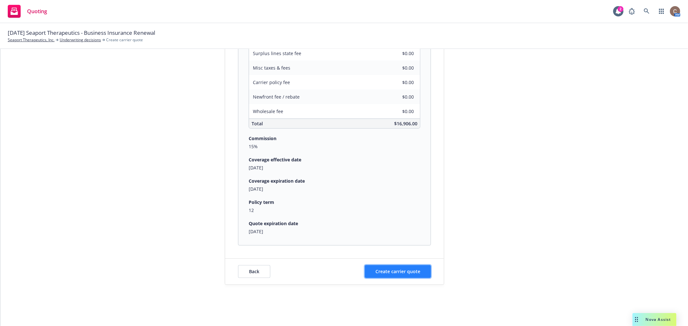
click at [400, 270] on span "Create carrier quote" at bounding box center [397, 272] width 45 height 6
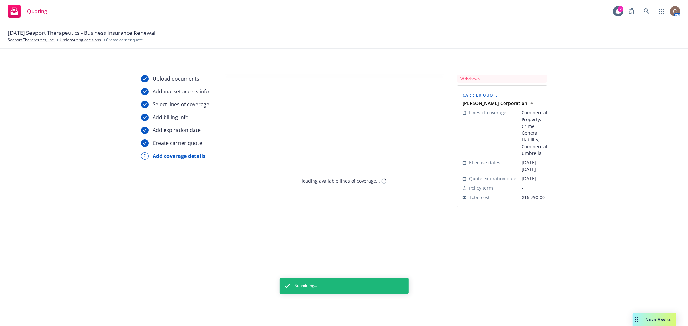
scroll to position [0, 0]
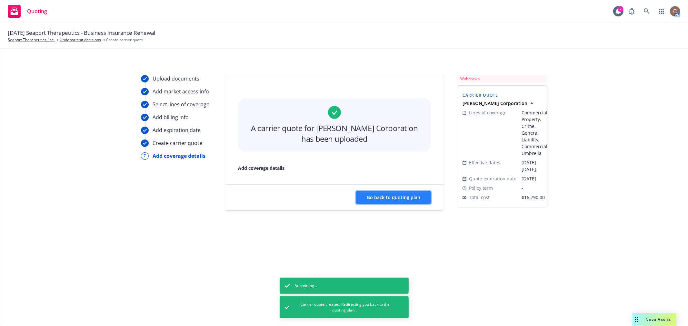
click at [396, 199] on span "Go back to quoting plan" at bounding box center [394, 198] width 54 height 6
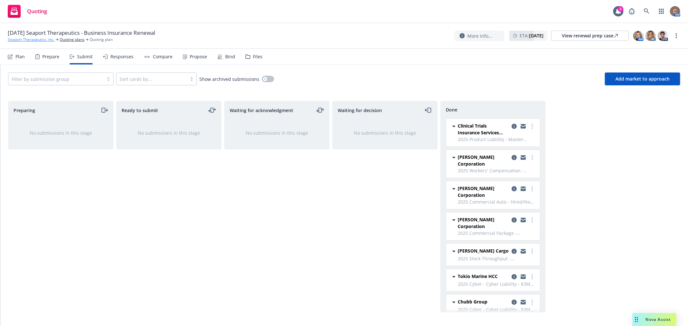
click at [30, 41] on link "Seaport Therapeutics, Inc." at bounding box center [31, 40] width 47 height 6
